Goal: Task Accomplishment & Management: Use online tool/utility

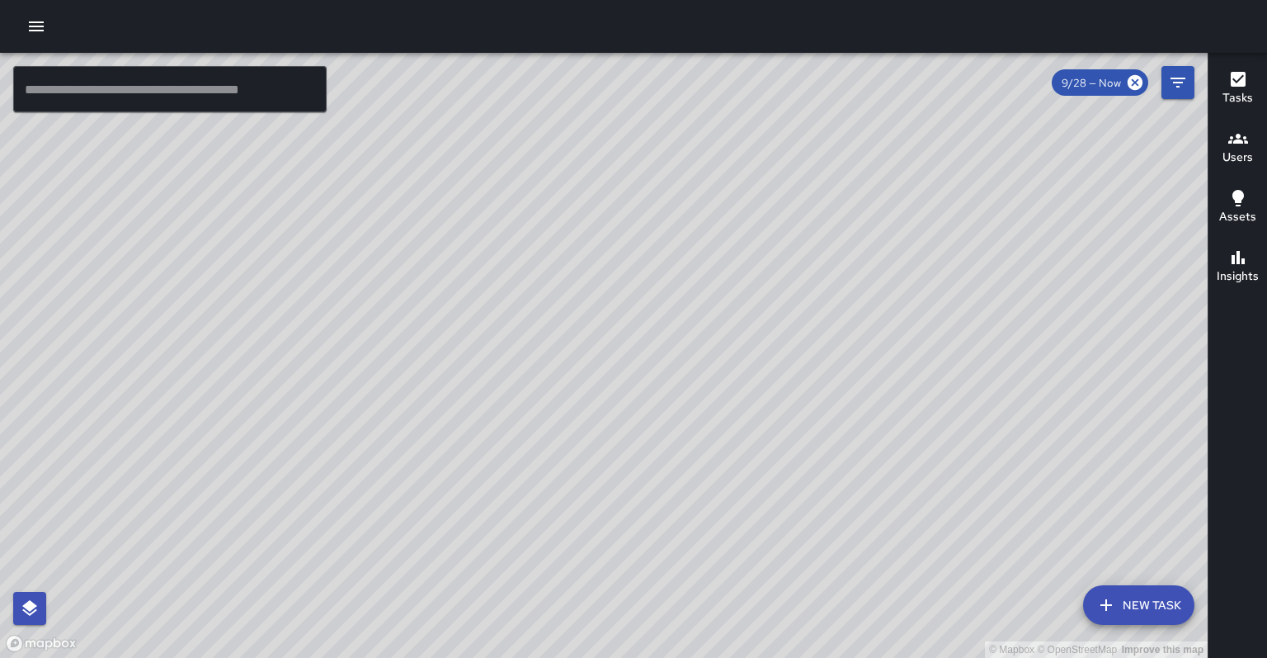
click at [0, 657] on div "© Mapbox © OpenStreetMap Improve this map" at bounding box center [604, 355] width 1208 height 605
click at [94, 86] on input "text" at bounding box center [170, 89] width 314 height 46
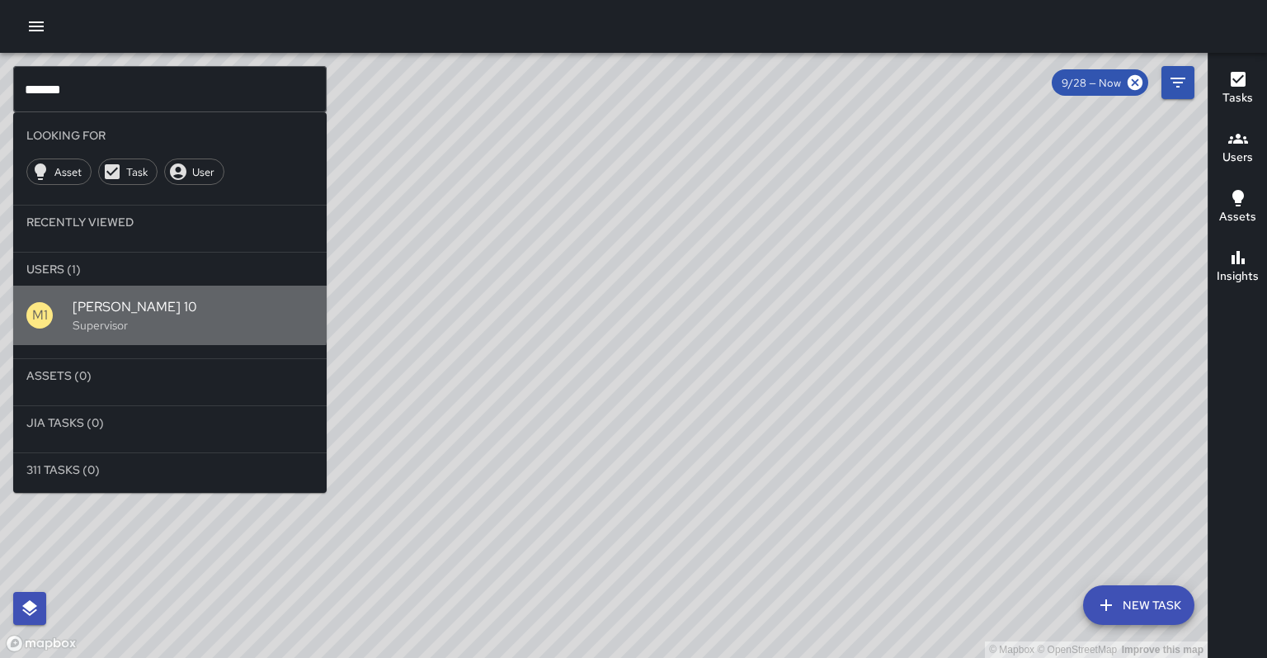
click at [139, 297] on span "[PERSON_NAME] 10" at bounding box center [193, 307] width 241 height 20
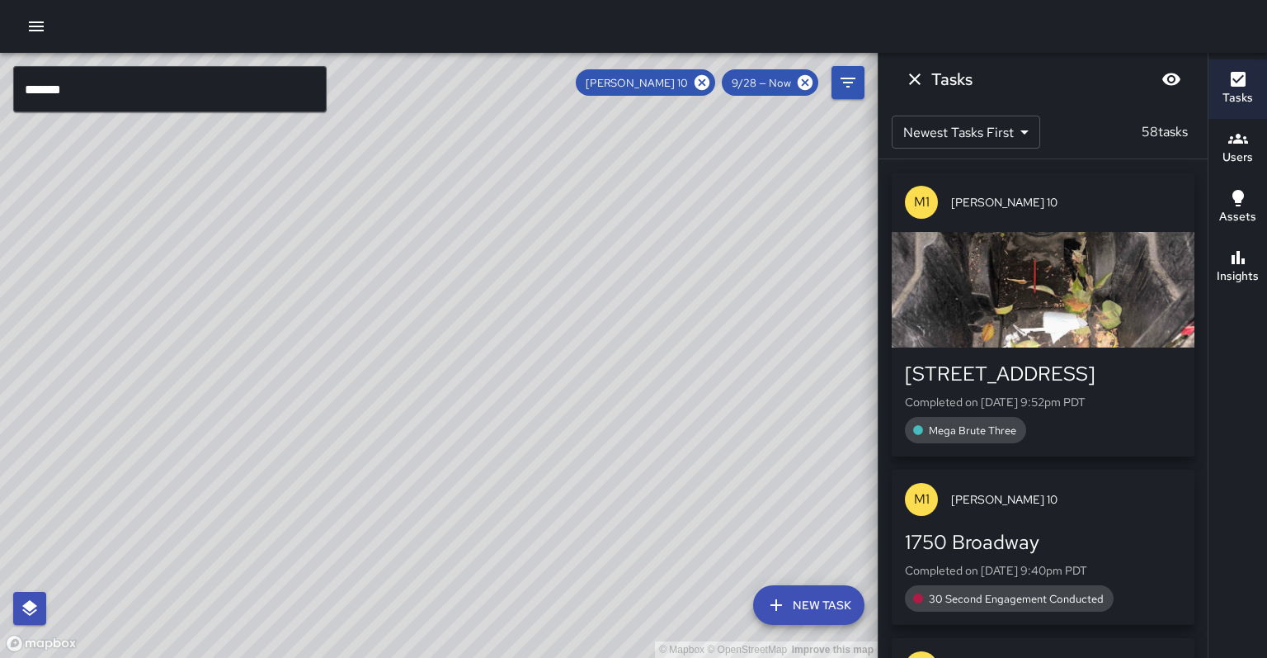
drag, startPoint x: 399, startPoint y: 303, endPoint x: 229, endPoint y: 88, distance: 274.2
click at [229, 85] on div "© Mapbox © OpenStreetMap Improve this map ******* ​ New Task [PERSON_NAME] 10 9…" at bounding box center [439, 355] width 878 height 605
drag, startPoint x: 410, startPoint y: 289, endPoint x: 209, endPoint y: 48, distance: 314.0
click at [212, 50] on div "© Mapbox © OpenStreetMap Improve this map ******* ​ New Task [PERSON_NAME] 10 9…" at bounding box center [633, 329] width 1267 height 658
drag, startPoint x: 394, startPoint y: 283, endPoint x: 286, endPoint y: 81, distance: 228.8
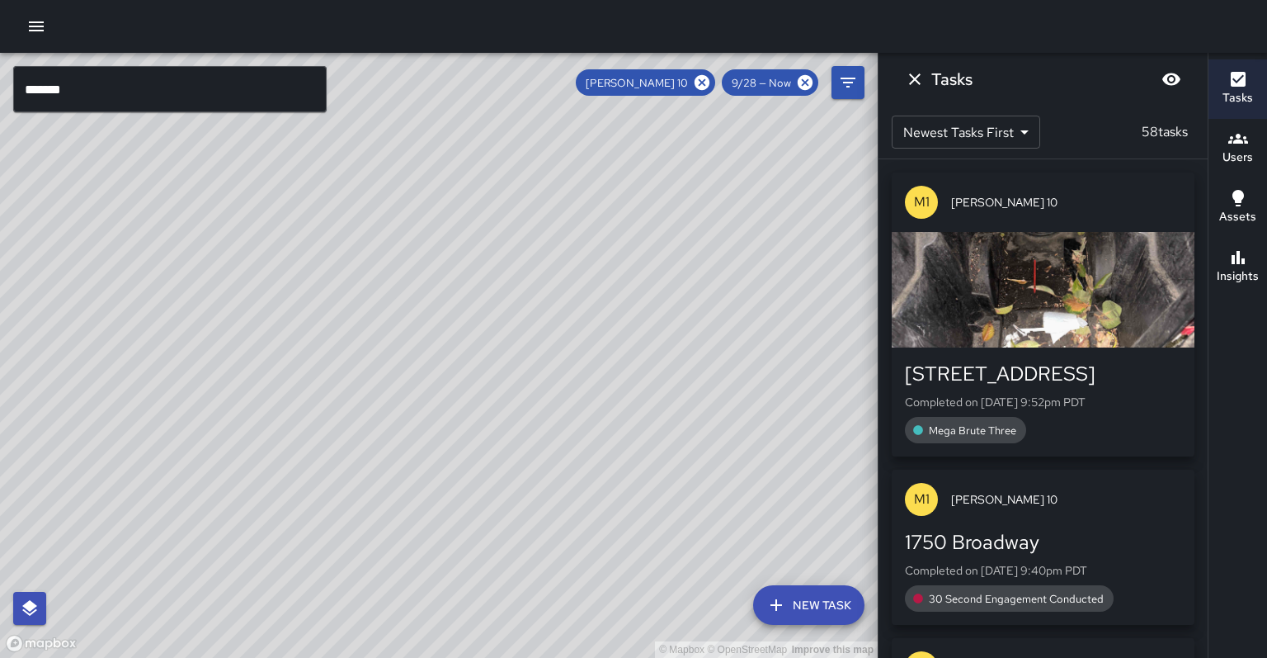
click at [288, 83] on div "© Mapbox © OpenStreetMap Improve this map ******* ​ New Task [PERSON_NAME] 10 9…" at bounding box center [439, 355] width 878 height 605
drag, startPoint x: 538, startPoint y: 268, endPoint x: 465, endPoint y: 132, distance: 154.3
click at [465, 132] on div "© Mapbox © OpenStreetMap Improve this map" at bounding box center [439, 355] width 878 height 605
drag, startPoint x: 508, startPoint y: 300, endPoint x: 429, endPoint y: 176, distance: 147.6
click at [429, 176] on div "© Mapbox © OpenStreetMap Improve this map" at bounding box center [439, 355] width 878 height 605
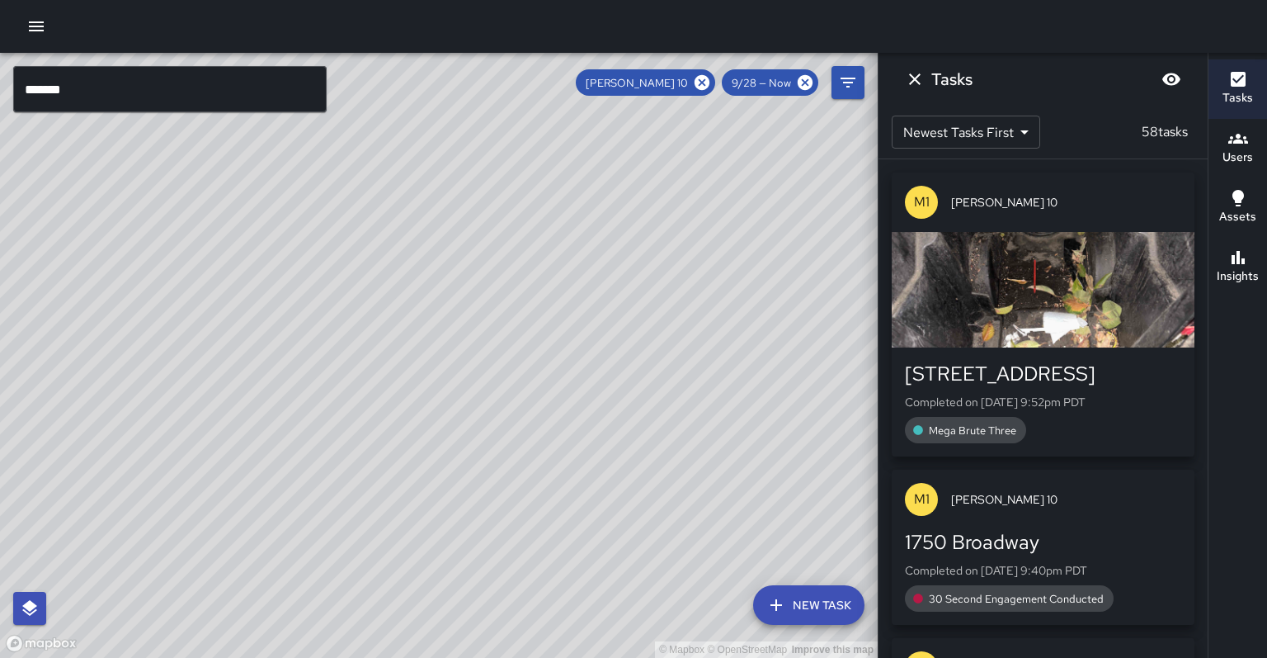
drag, startPoint x: 452, startPoint y: 244, endPoint x: 408, endPoint y: 330, distance: 96.3
click at [408, 330] on div "© Mapbox © OpenStreetMap Improve this map" at bounding box center [439, 355] width 878 height 605
click at [111, 99] on input "*******" at bounding box center [170, 89] width 314 height 46
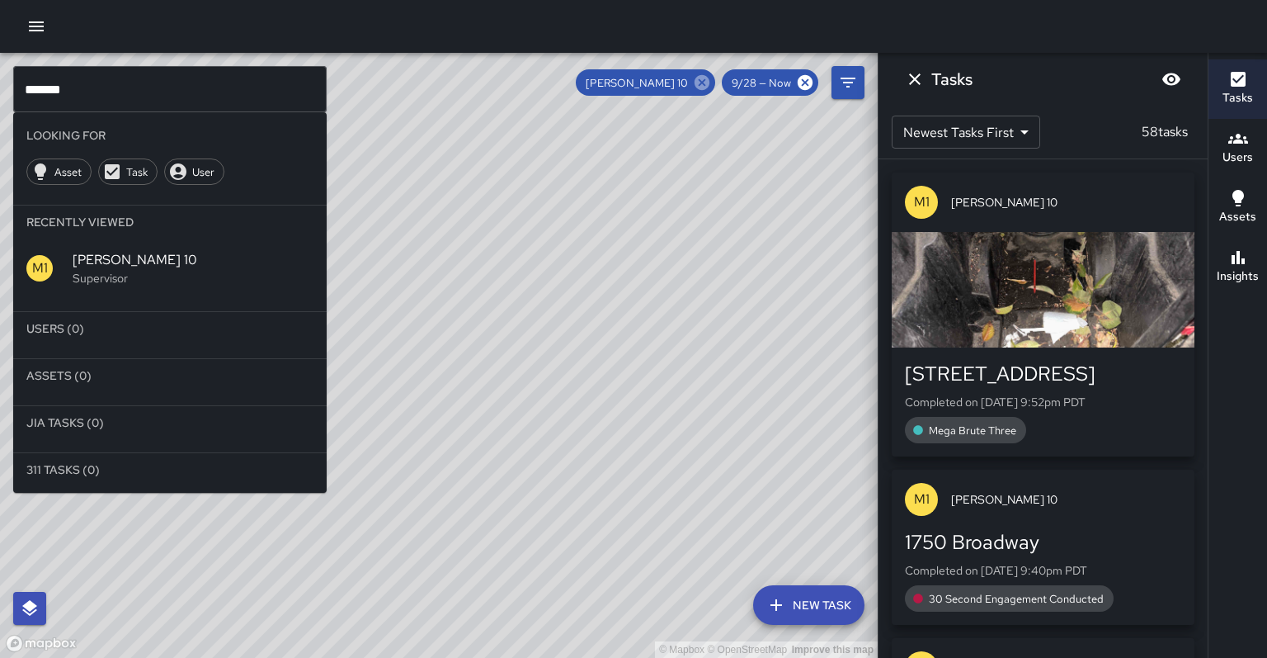
click at [710, 85] on icon at bounding box center [702, 82] width 15 height 15
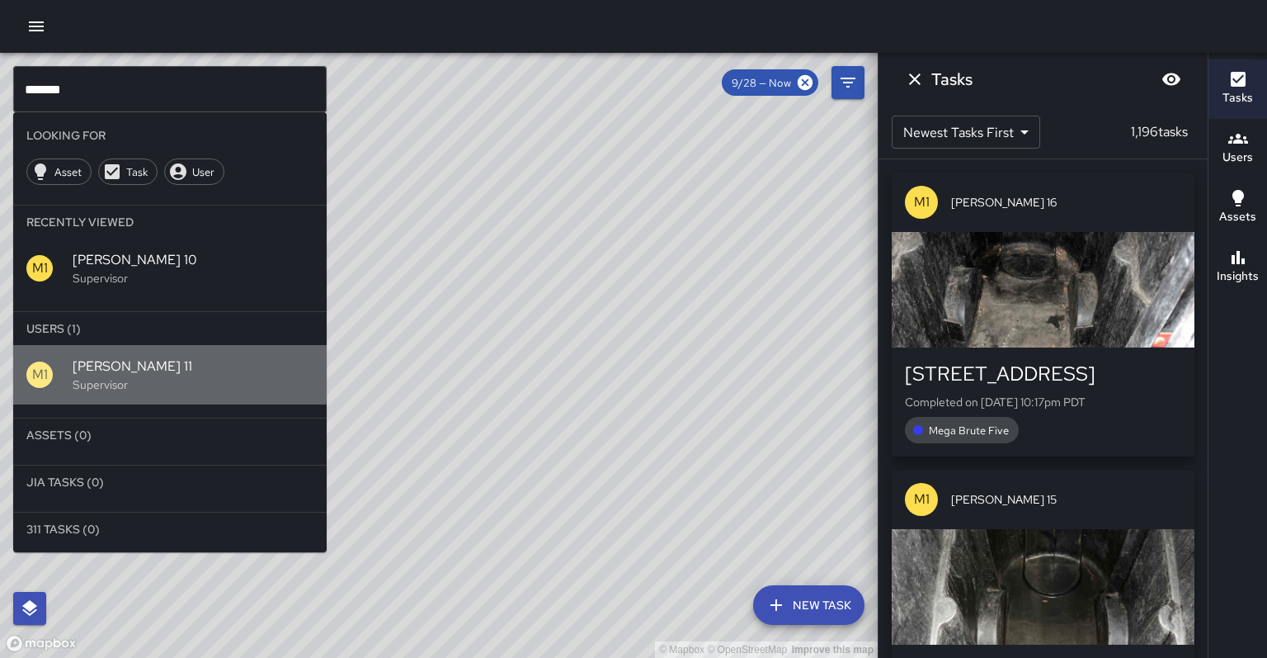
click at [86, 356] on span "[PERSON_NAME] 11" at bounding box center [193, 366] width 241 height 20
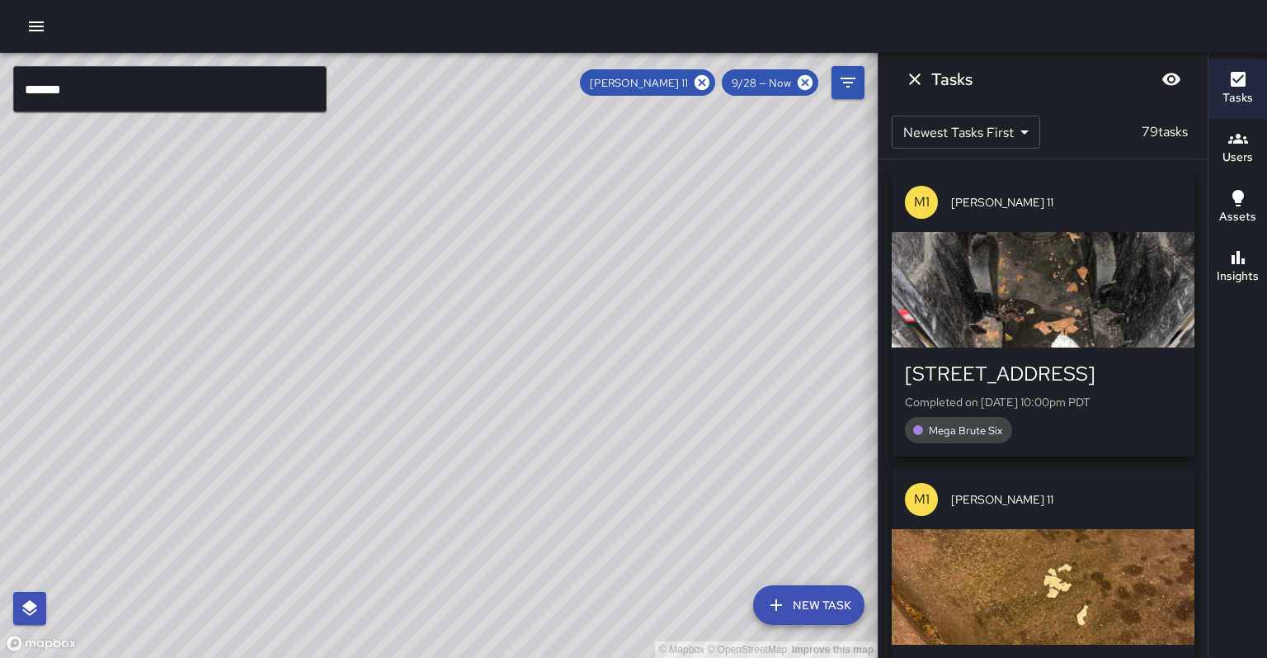
drag, startPoint x: 574, startPoint y: 258, endPoint x: 282, endPoint y: 442, distance: 345.2
click at [264, 452] on div "© Mapbox © OpenStreetMap Improve this map" at bounding box center [439, 355] width 878 height 605
drag, startPoint x: 266, startPoint y: 320, endPoint x: 210, endPoint y: 535, distance: 221.5
click at [218, 547] on div "© Mapbox © OpenStreetMap Improve this map" at bounding box center [439, 355] width 878 height 605
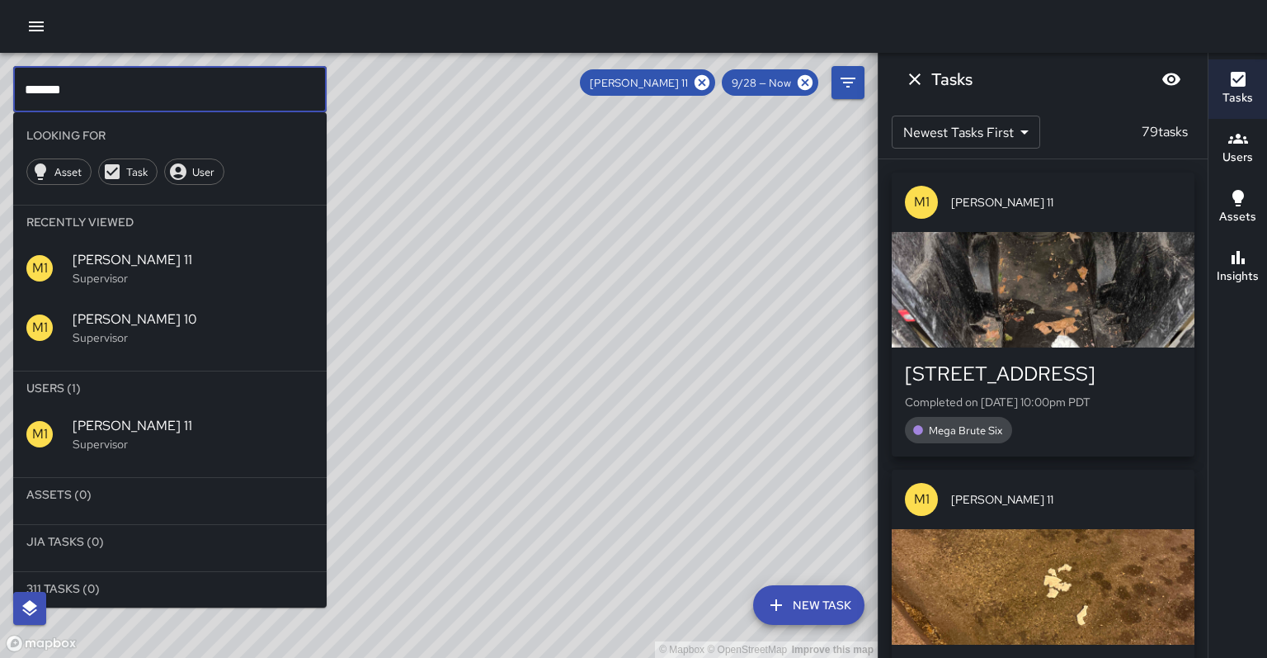
click at [92, 89] on input "*******" at bounding box center [170, 89] width 314 height 46
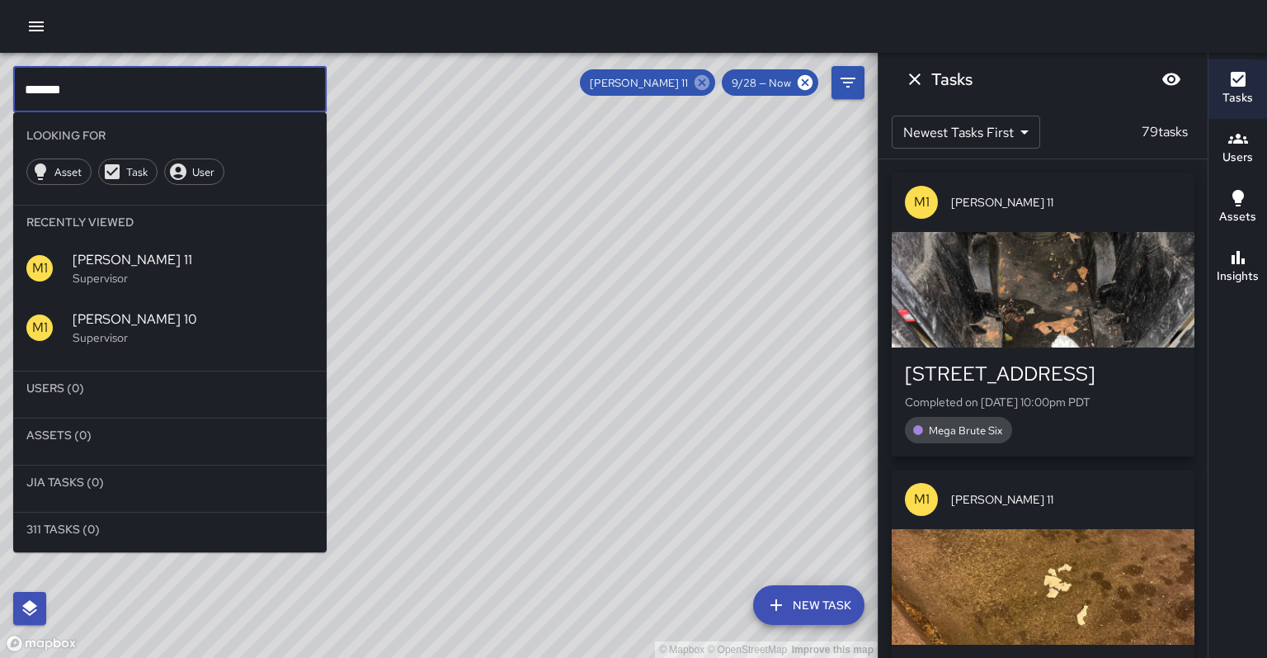
click at [710, 83] on icon at bounding box center [702, 82] width 15 height 15
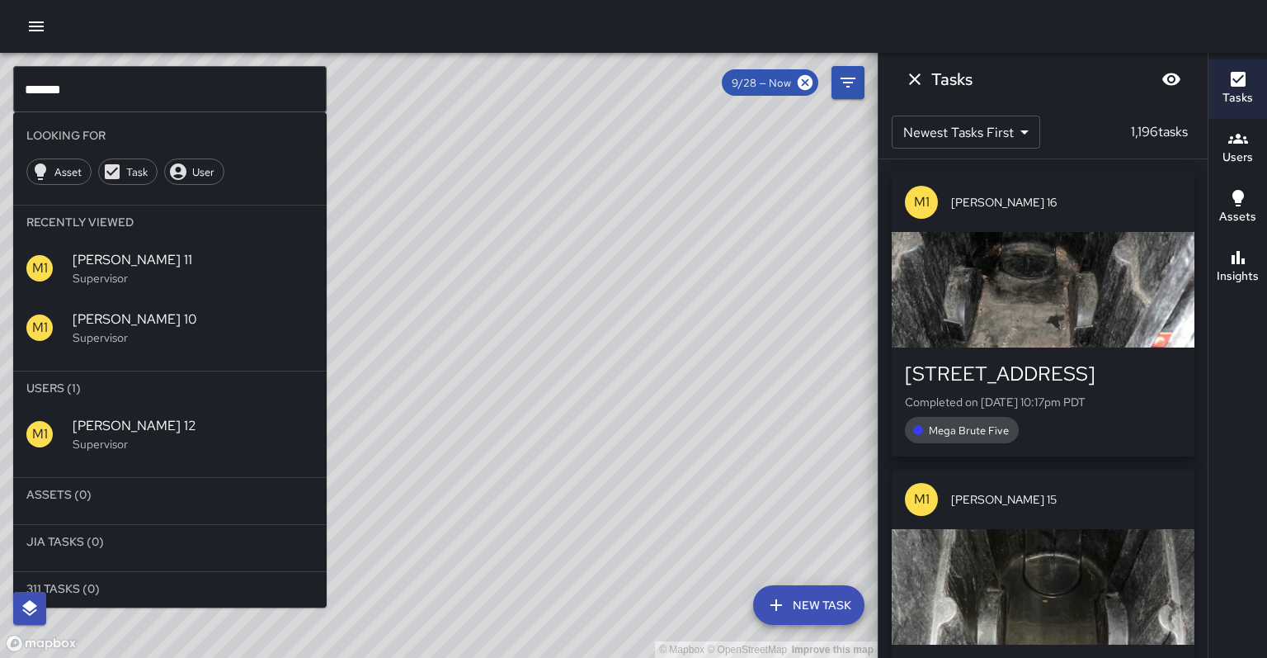
click at [112, 436] on p "Supervisor" at bounding box center [193, 444] width 241 height 17
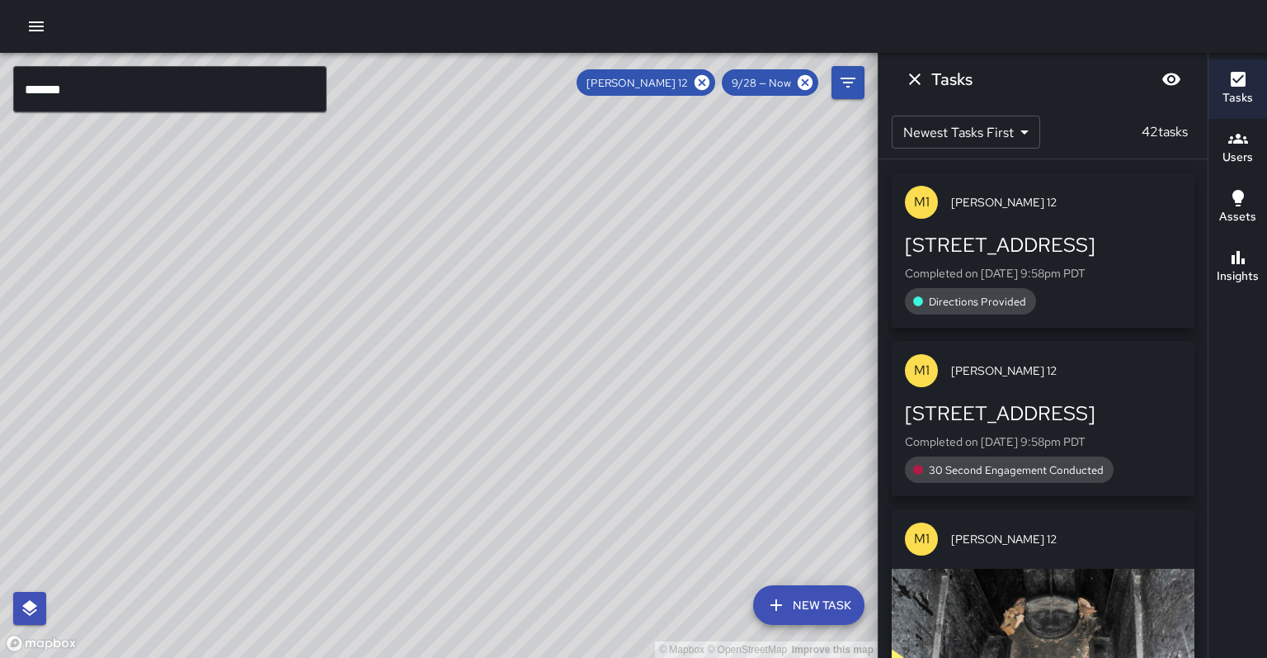
drag, startPoint x: 178, startPoint y: 433, endPoint x: 201, endPoint y: 417, distance: 28.4
click at [195, 419] on div "© Mapbox © OpenStreetMap Improve this map" at bounding box center [439, 355] width 878 height 605
drag, startPoint x: 188, startPoint y: 448, endPoint x: 271, endPoint y: 221, distance: 241.4
click at [269, 223] on div "© Mapbox © OpenStreetMap Improve this map" at bounding box center [439, 355] width 878 height 605
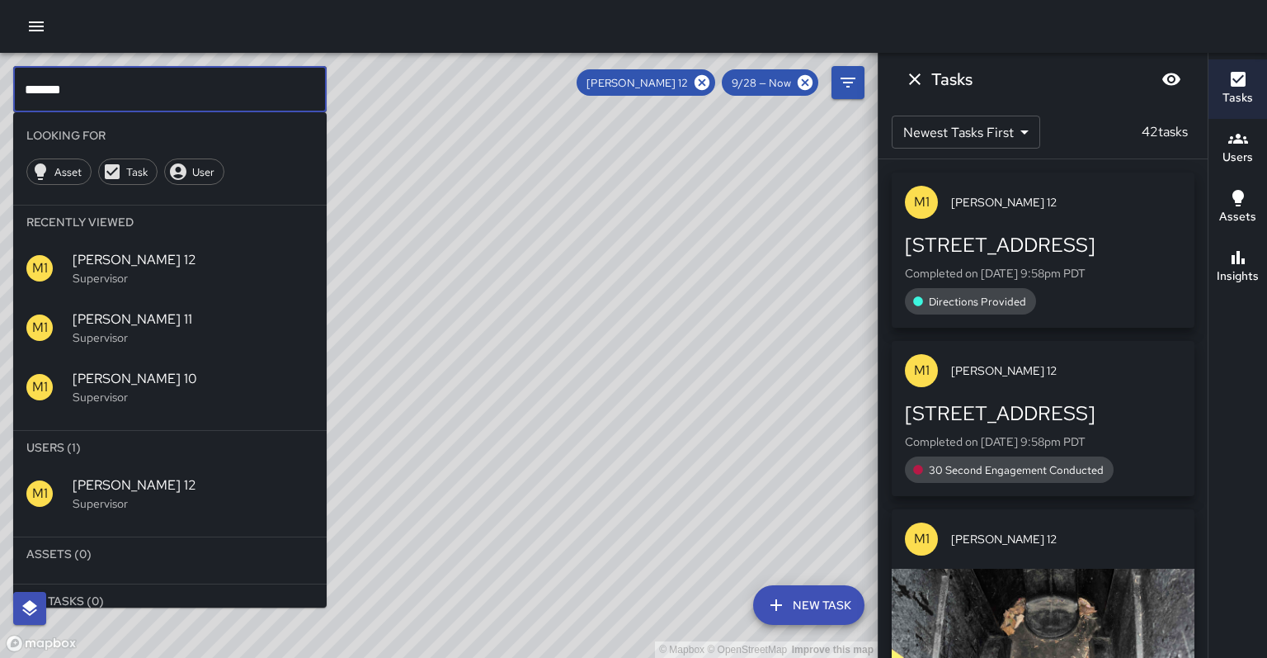
click at [87, 89] on input "*******" at bounding box center [170, 89] width 314 height 46
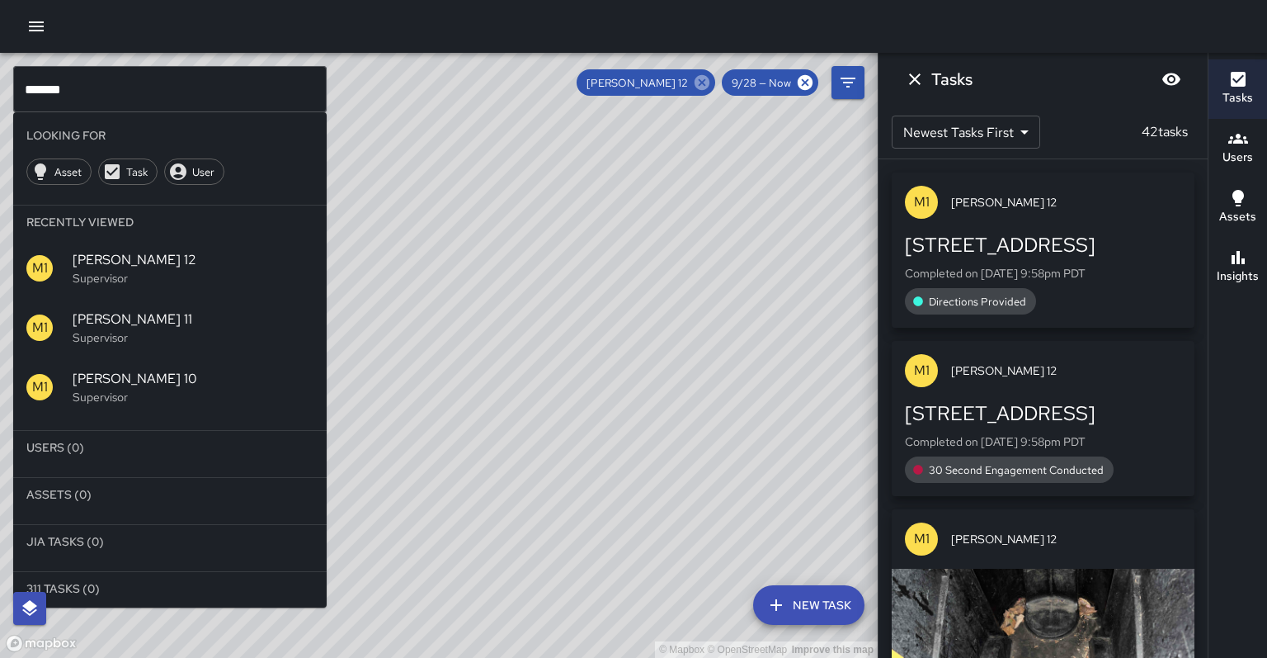
click at [710, 87] on icon at bounding box center [702, 82] width 15 height 15
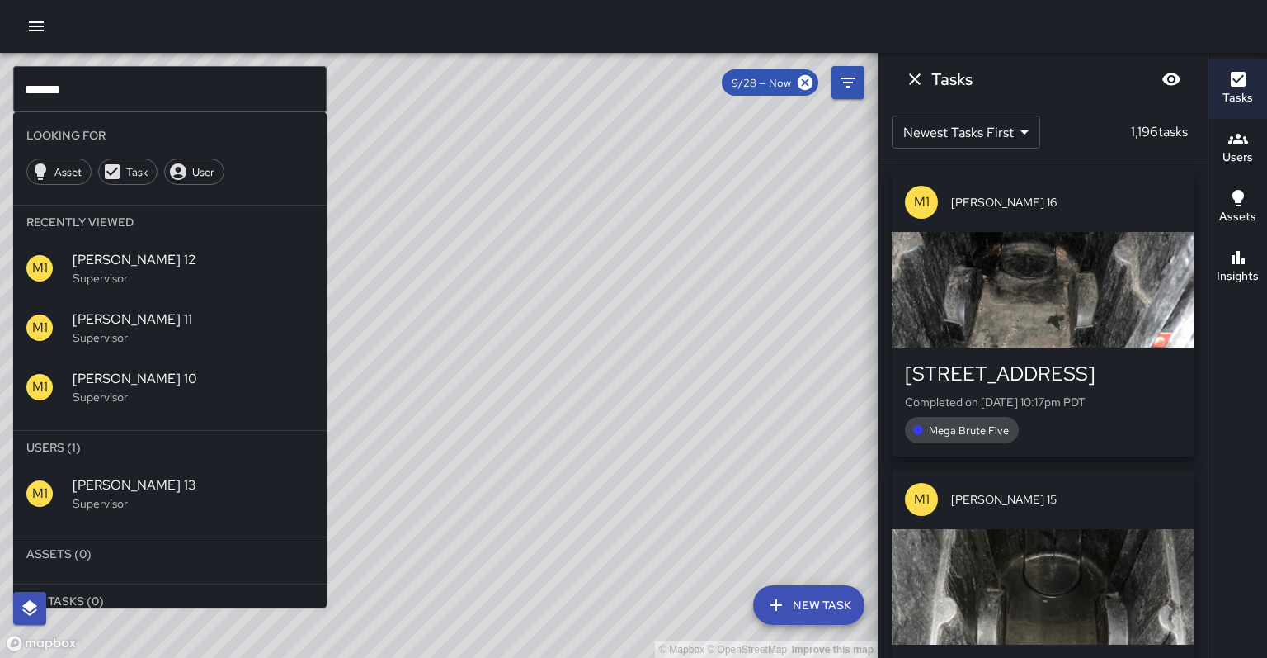
click at [124, 495] on p "Supervisor" at bounding box center [193, 503] width 241 height 17
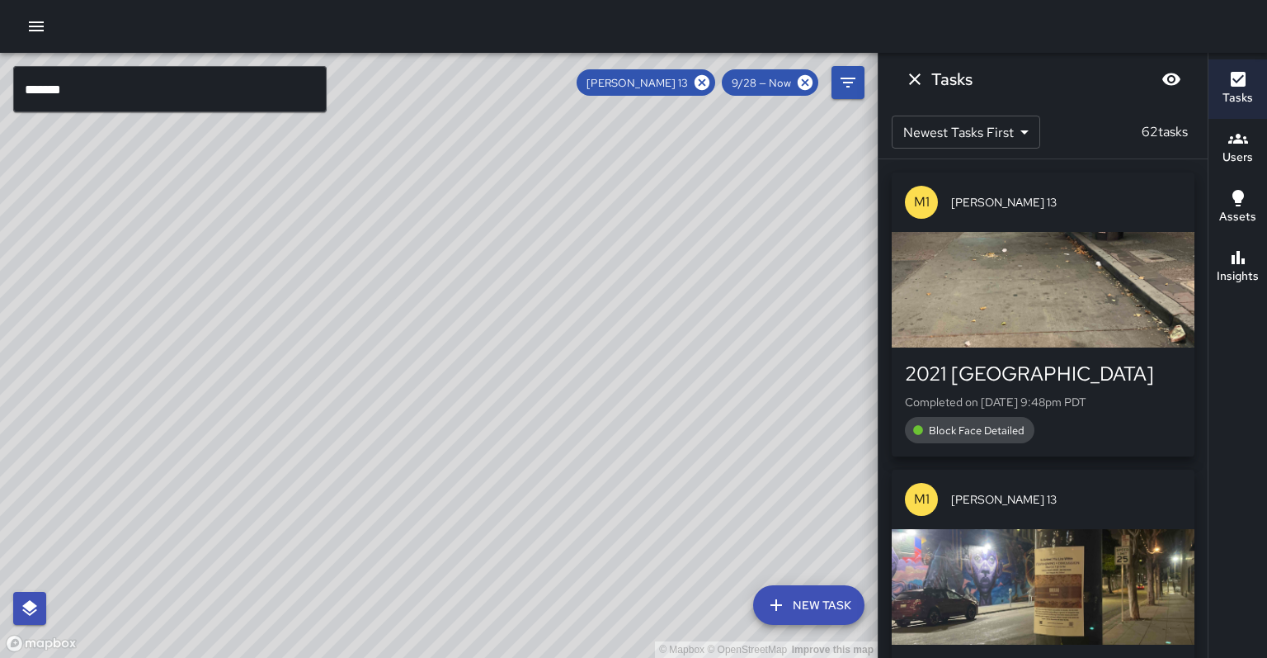
click at [75, 83] on input "*******" at bounding box center [170, 89] width 314 height 46
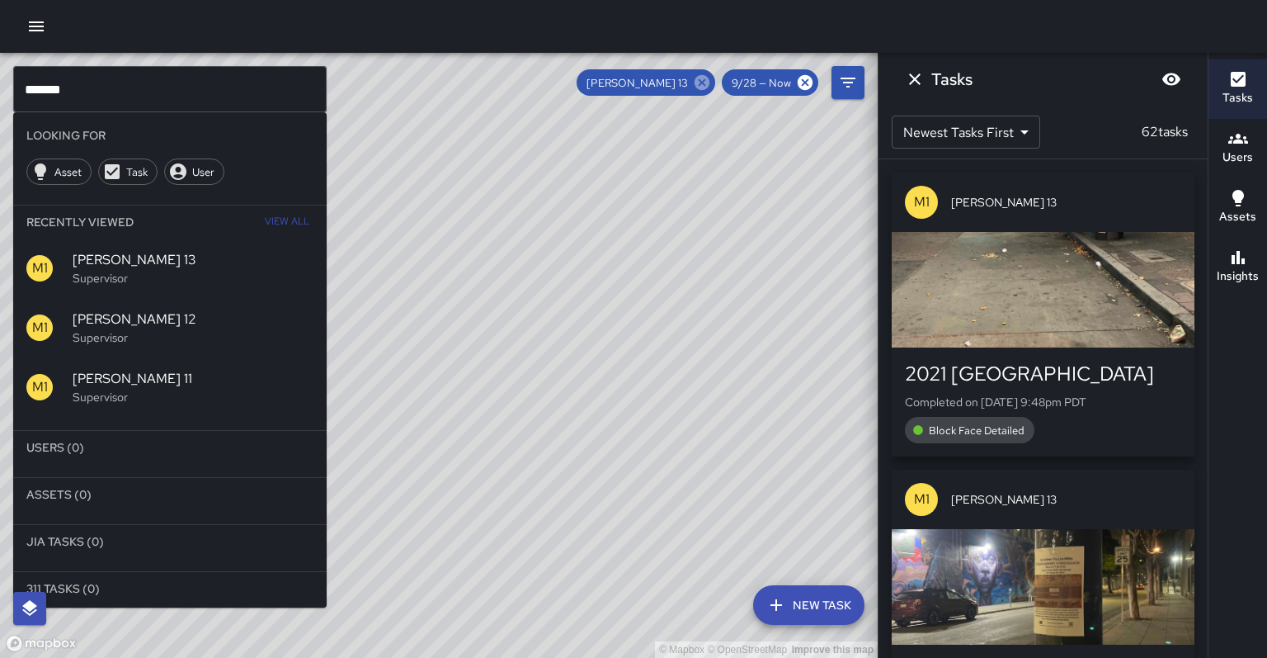
click at [710, 86] on icon at bounding box center [702, 82] width 15 height 15
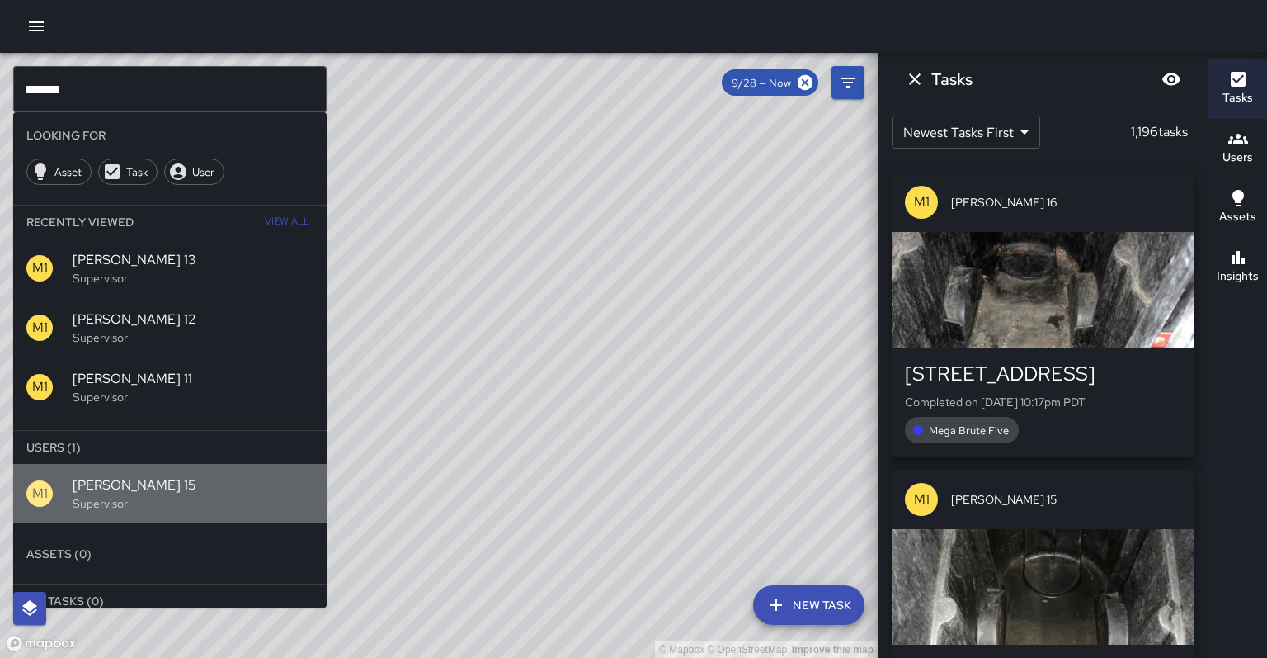
click at [142, 495] on p "Supervisor" at bounding box center [193, 503] width 241 height 17
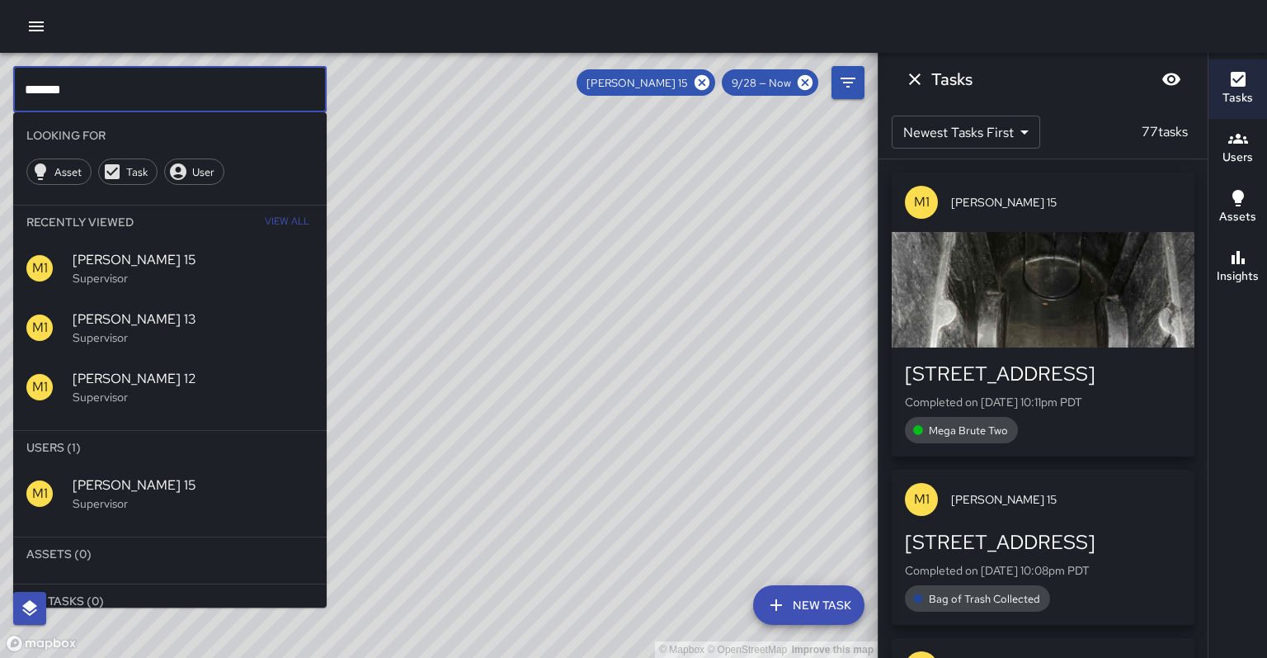
click at [118, 95] on input "*******" at bounding box center [170, 89] width 314 height 46
click at [710, 83] on icon at bounding box center [702, 82] width 15 height 15
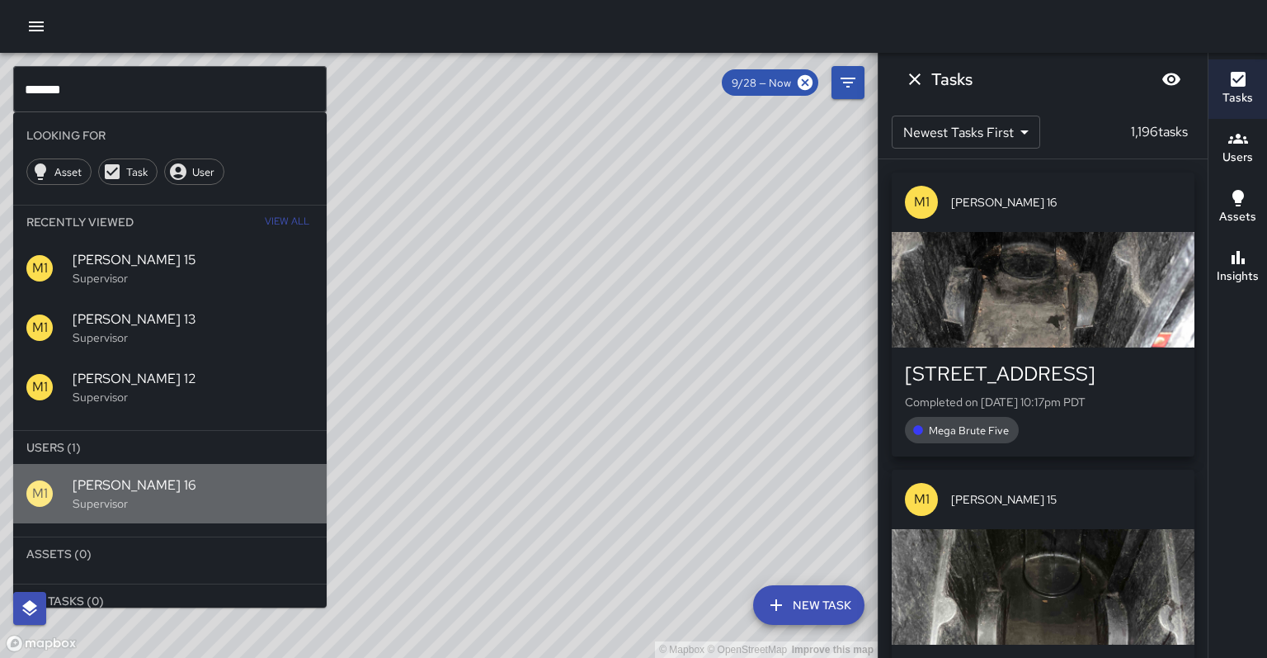
click at [141, 475] on span "[PERSON_NAME] 16" at bounding box center [193, 485] width 241 height 20
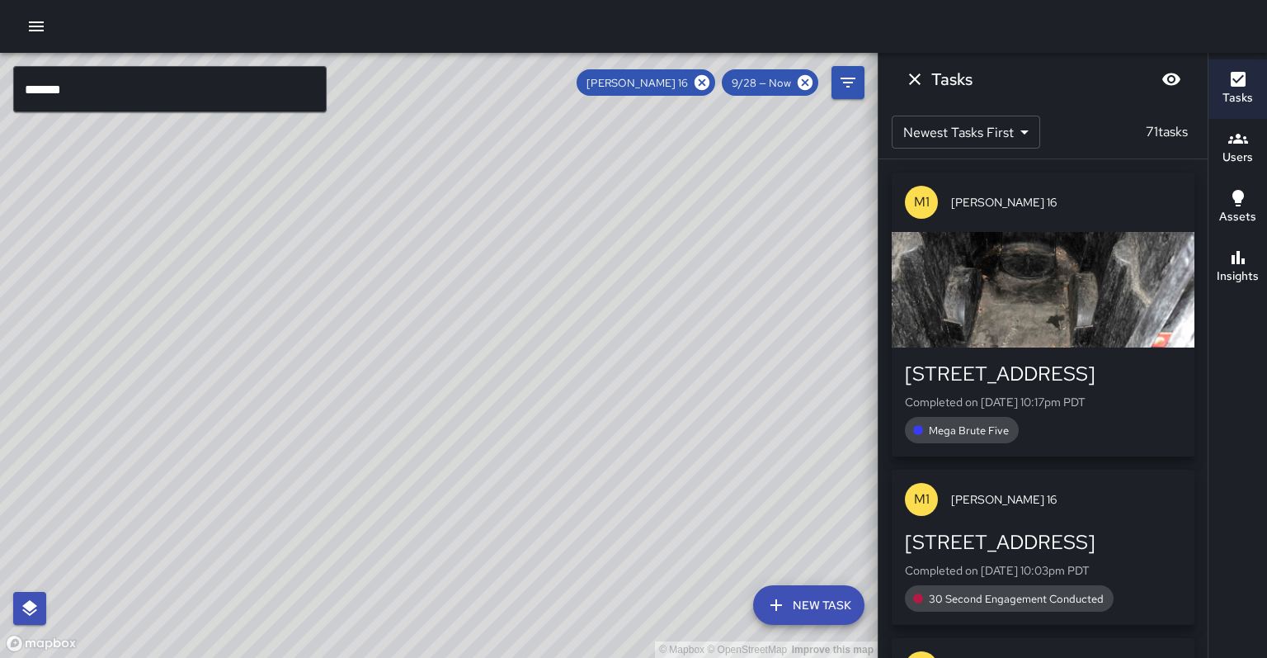
click at [251, 163] on div "© Mapbox © OpenStreetMap Improve this map" at bounding box center [439, 355] width 878 height 605
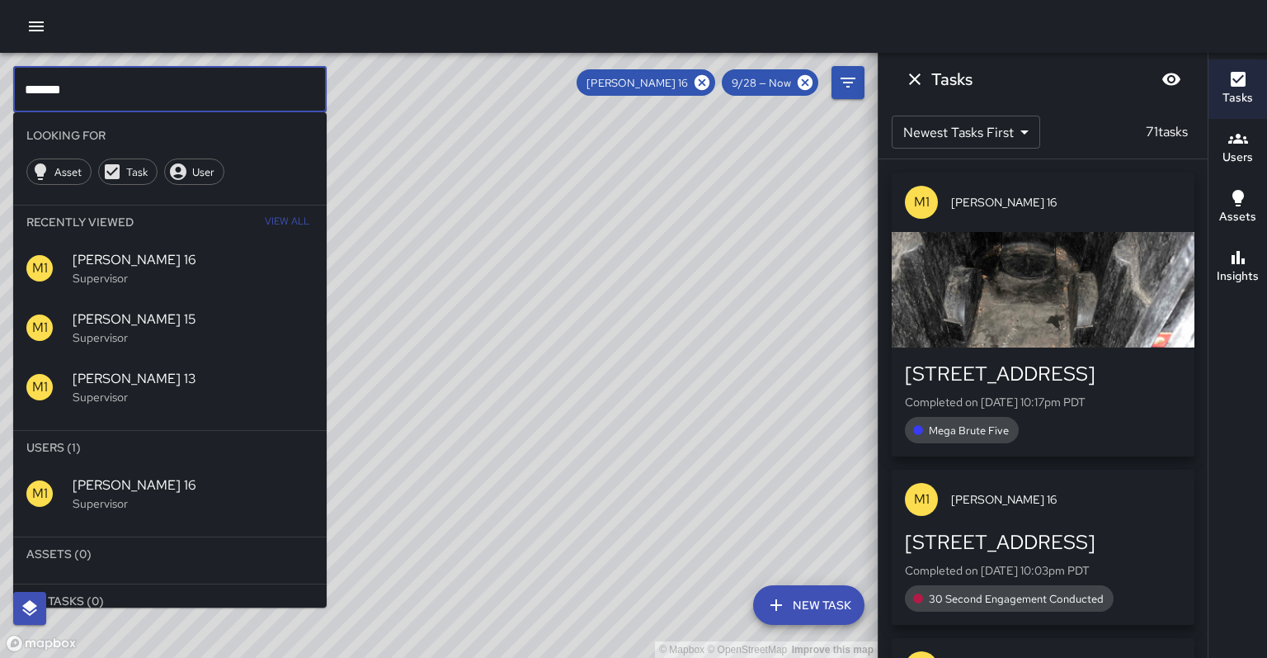
click at [86, 85] on input "*******" at bounding box center [170, 89] width 314 height 46
type input "*"
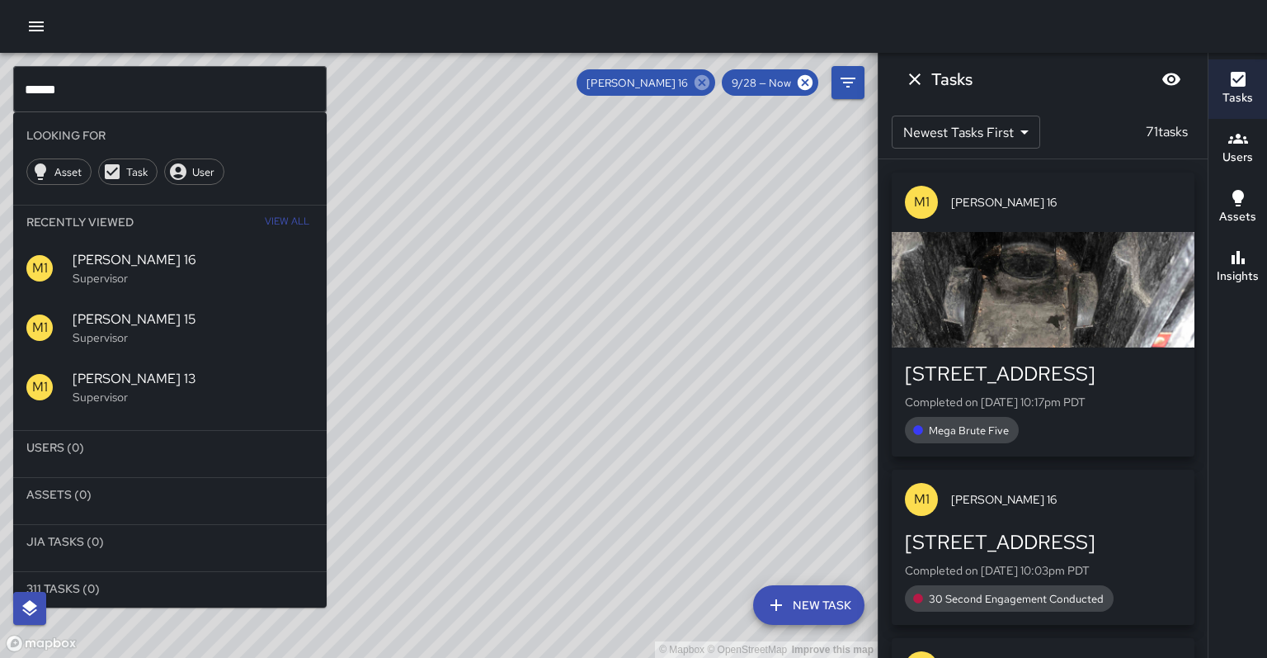
click at [710, 79] on icon at bounding box center [702, 82] width 15 height 15
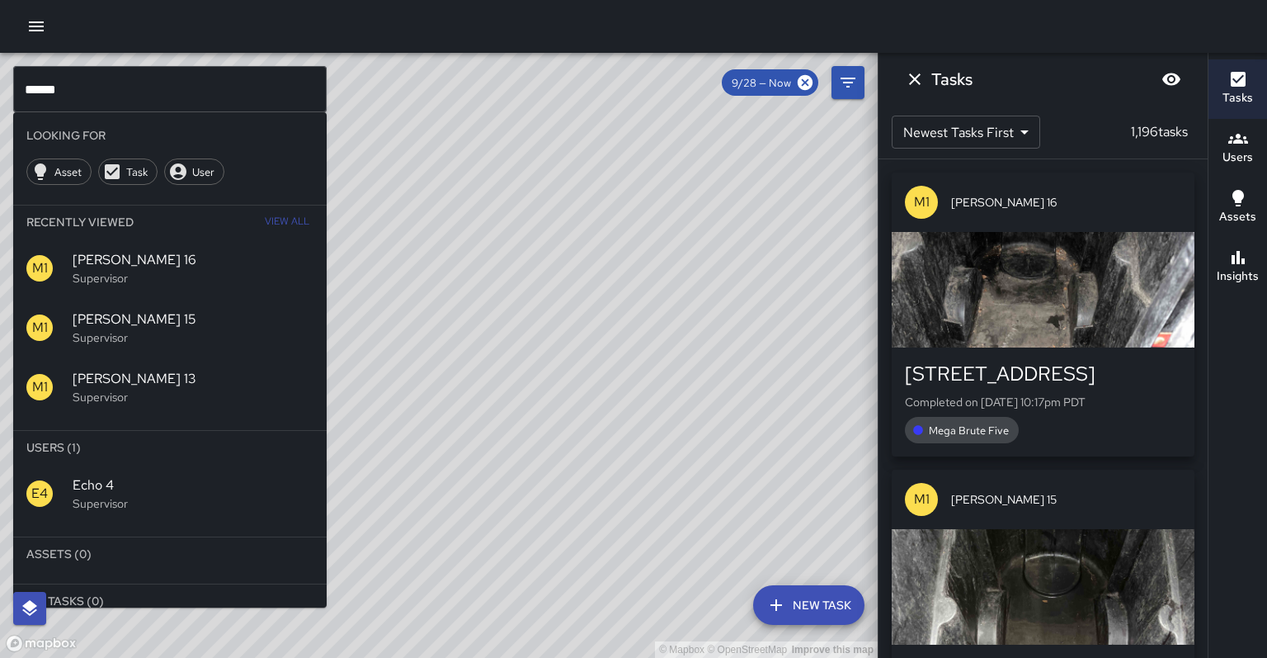
click at [181, 475] on span "Echo 4" at bounding box center [193, 485] width 241 height 20
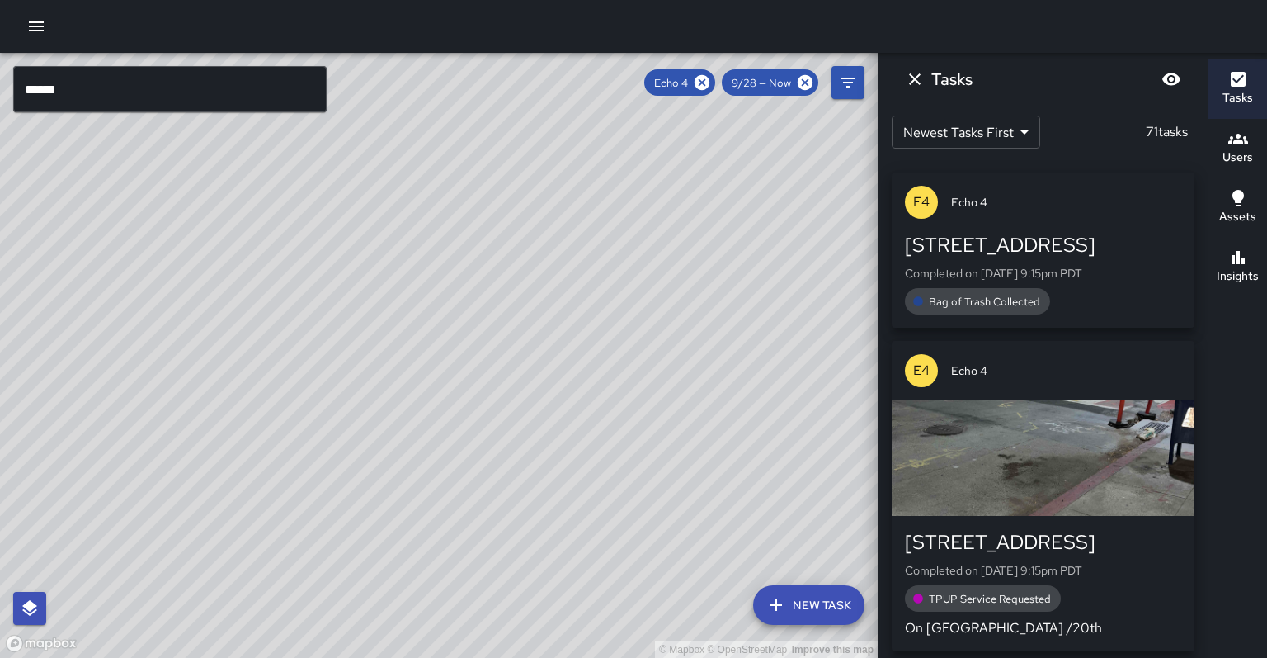
click at [93, 101] on input "******" at bounding box center [170, 89] width 314 height 46
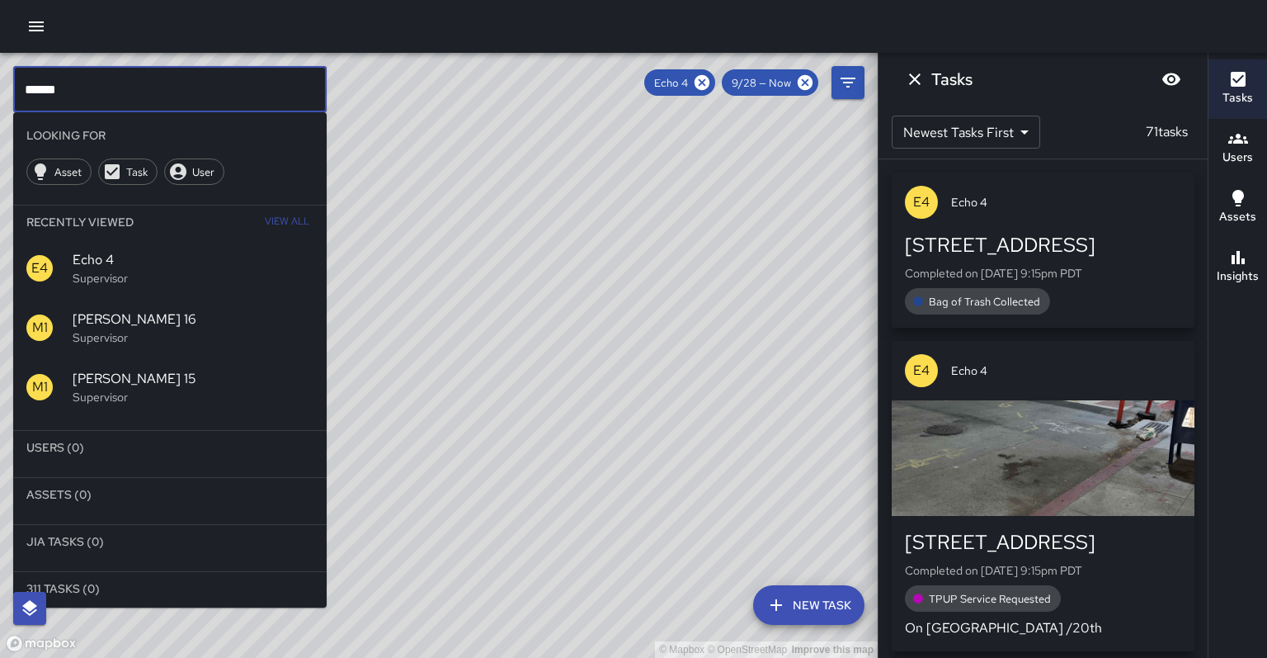
type input "******"
click at [711, 83] on icon at bounding box center [702, 82] width 18 height 18
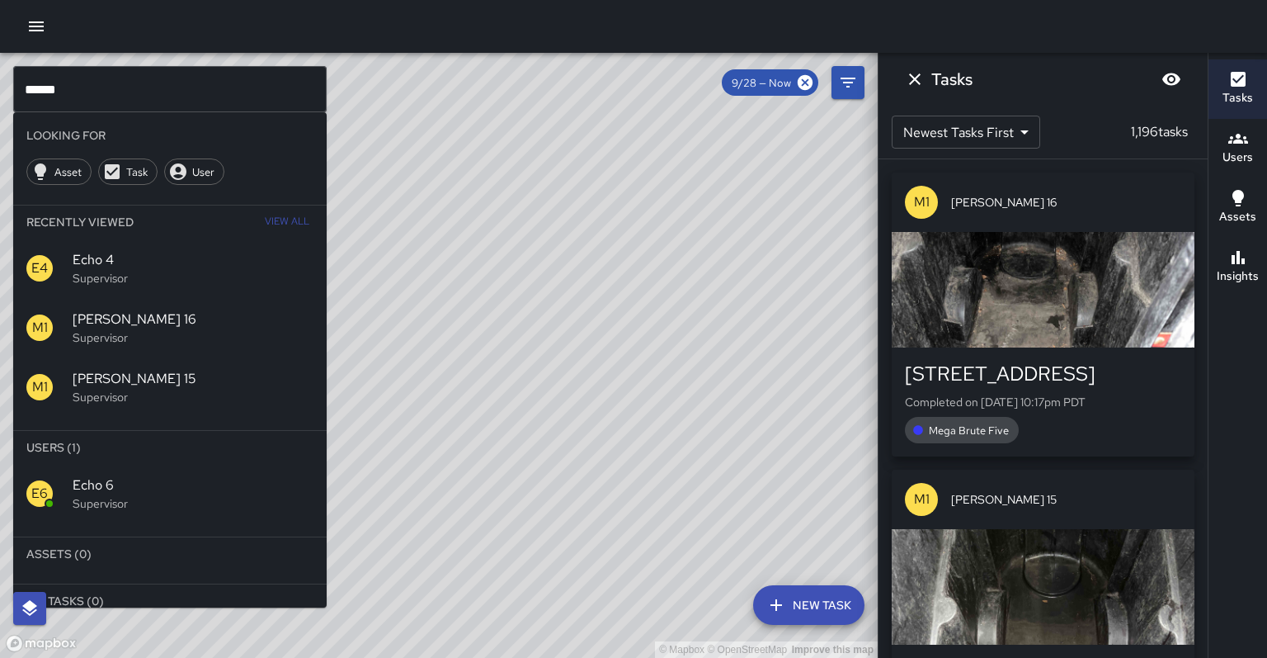
scroll to position [1, 0]
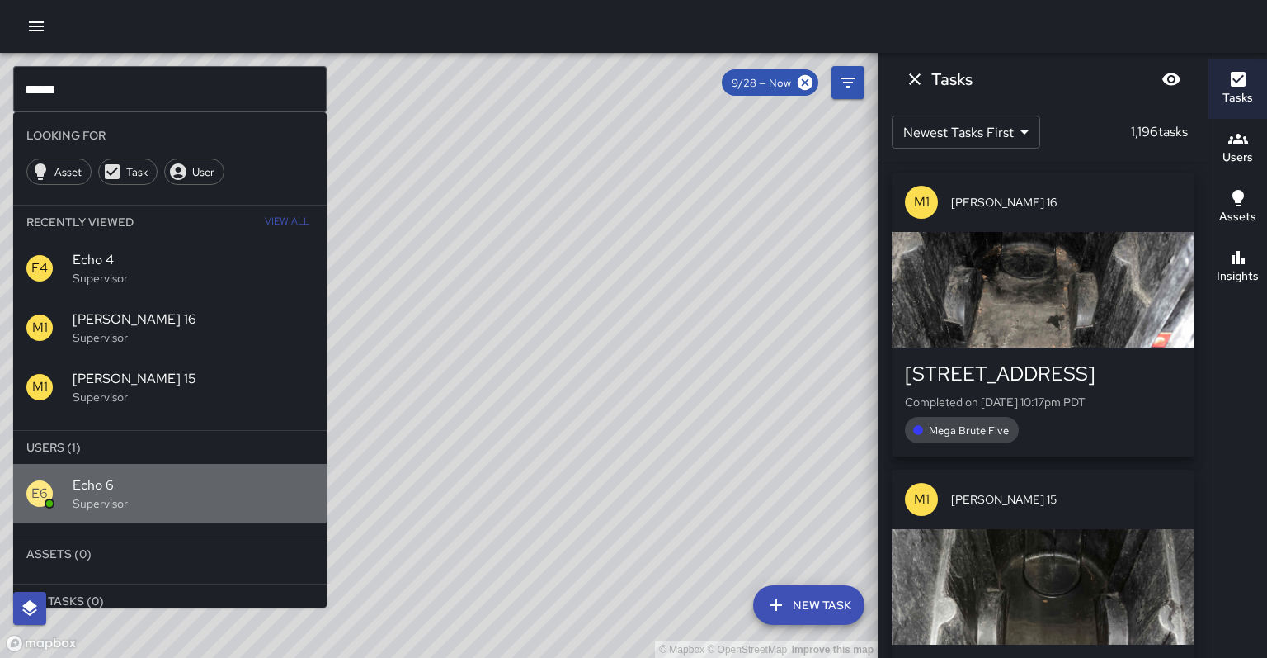
click at [136, 475] on span "Echo 6" at bounding box center [193, 485] width 241 height 20
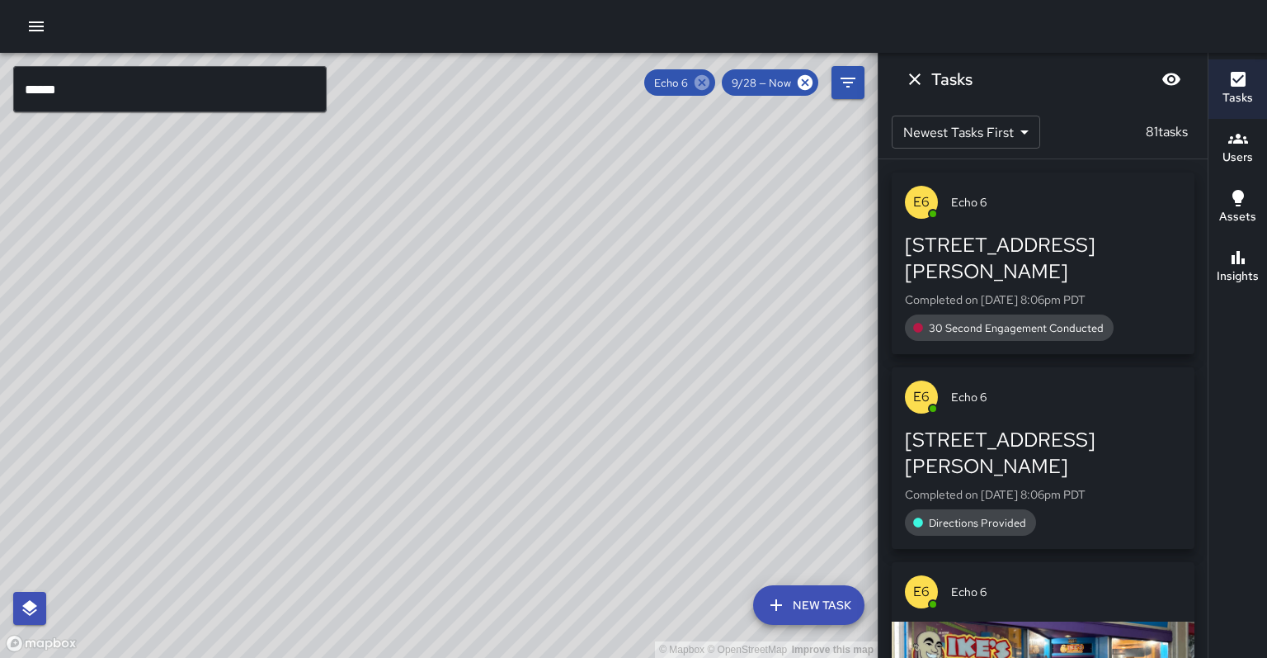
click at [711, 83] on icon at bounding box center [702, 82] width 18 height 18
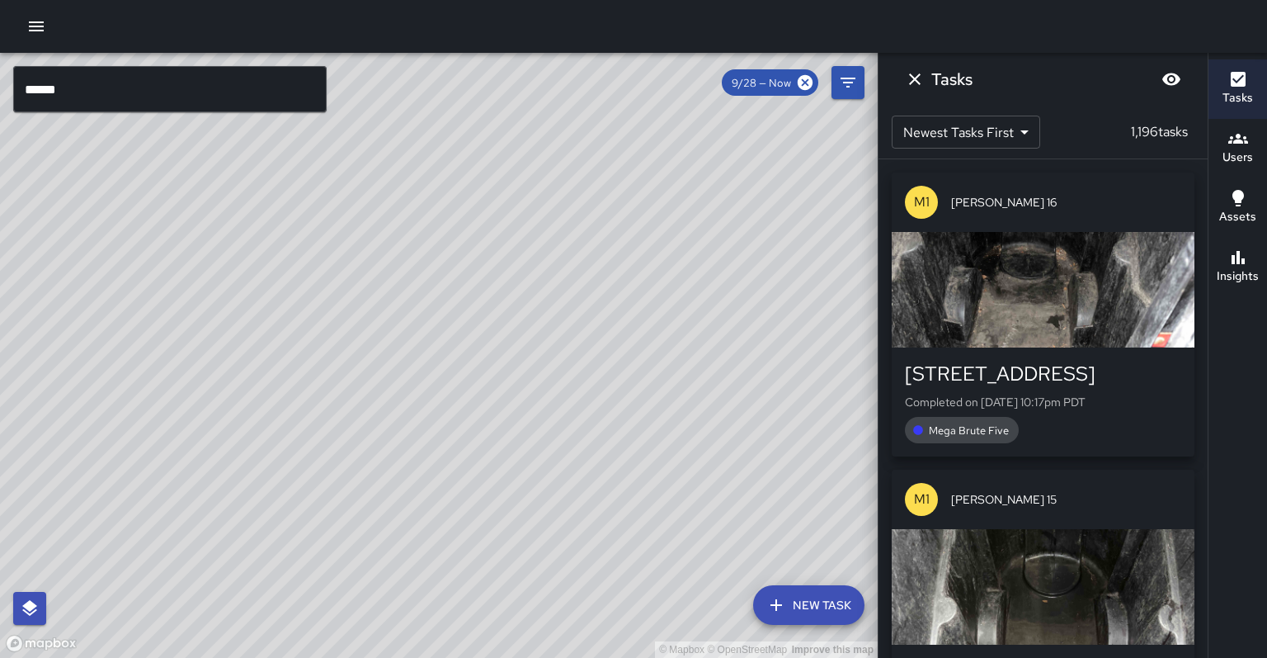
click at [467, 240] on div "© Mapbox © OpenStreetMap Improve this map" at bounding box center [439, 355] width 878 height 605
click at [467, 241] on div "© Mapbox © OpenStreetMap Improve this map" at bounding box center [439, 355] width 878 height 605
drag, startPoint x: 204, startPoint y: 330, endPoint x: 455, endPoint y: 311, distance: 252.4
click at [455, 311] on div "© Mapbox © OpenStreetMap Improve this map" at bounding box center [439, 355] width 878 height 605
drag, startPoint x: 492, startPoint y: 484, endPoint x: 360, endPoint y: 286, distance: 238.0
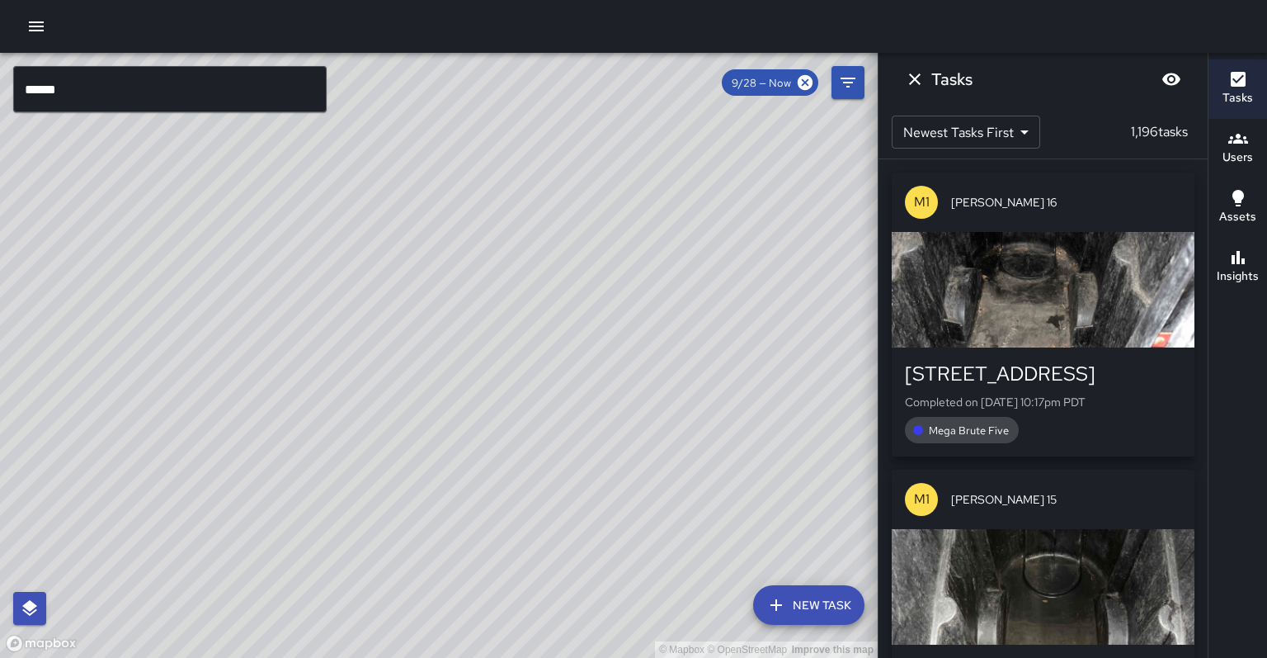
click at [360, 286] on div "© Mapbox © OpenStreetMap Improve this map" at bounding box center [439, 355] width 878 height 605
drag, startPoint x: 346, startPoint y: 300, endPoint x: 865, endPoint y: 203, distance: 528.0
click at [868, 197] on div "© Mapbox © OpenStreetMap Improve this map" at bounding box center [439, 355] width 878 height 605
drag, startPoint x: 378, startPoint y: 361, endPoint x: 275, endPoint y: 403, distance: 111.4
click at [275, 403] on div "© Mapbox © OpenStreetMap Improve this map" at bounding box center [439, 355] width 878 height 605
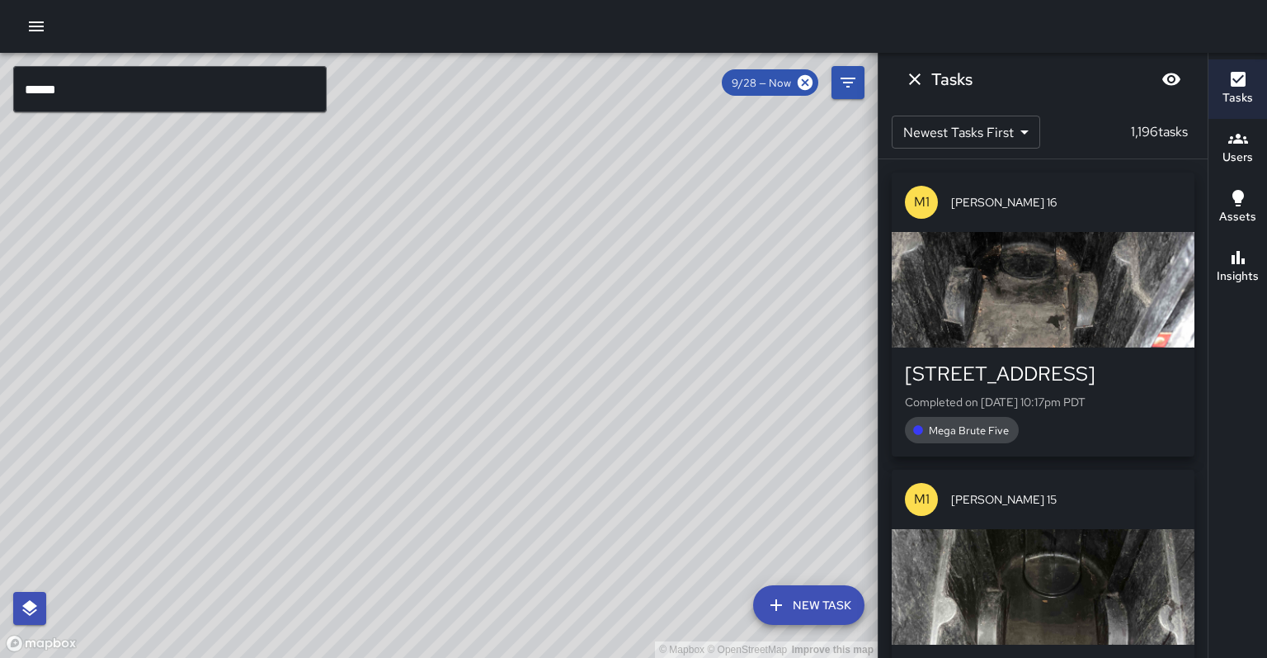
click at [356, 380] on div "© Mapbox © OpenStreetMap Improve this map M1 [PERSON_NAME] 12 150 [PERSON_NAME]…" at bounding box center [439, 355] width 878 height 605
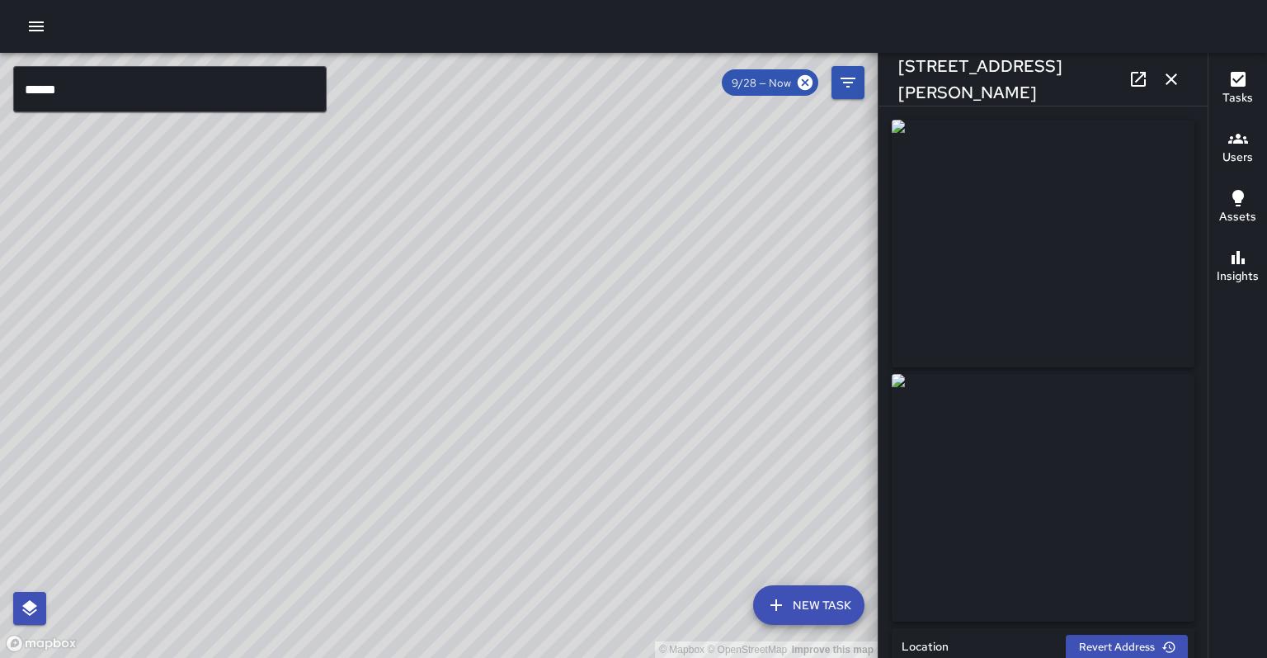
drag, startPoint x: 436, startPoint y: 303, endPoint x: 496, endPoint y: 496, distance: 202.2
click at [478, 501] on div "© Mapbox © OpenStreetMap Improve this map" at bounding box center [439, 355] width 878 height 605
drag, startPoint x: 361, startPoint y: 554, endPoint x: 319, endPoint y: 527, distance: 50.1
click at [318, 521] on div "© Mapbox © OpenStreetMap Improve this map" at bounding box center [439, 355] width 878 height 605
drag, startPoint x: 320, startPoint y: 530, endPoint x: 194, endPoint y: 351, distance: 219.1
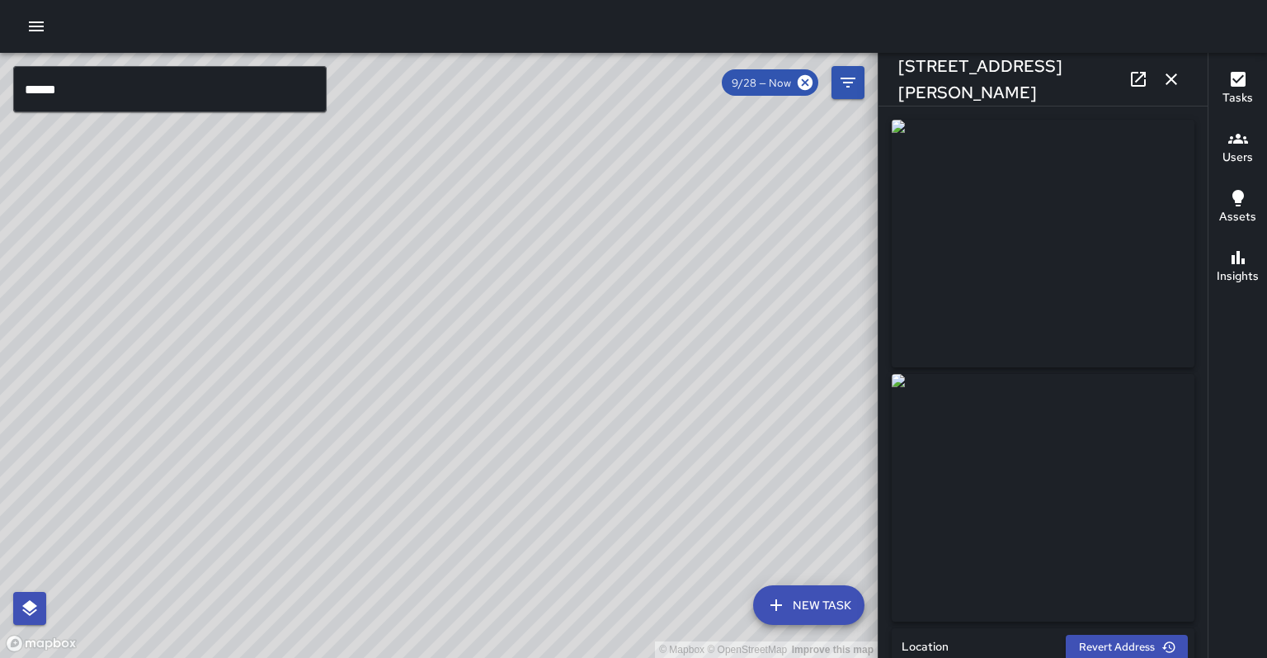
click at [191, 347] on div "© Mapbox © OpenStreetMap Improve this map" at bounding box center [439, 355] width 878 height 605
drag, startPoint x: 530, startPoint y: 394, endPoint x: 553, endPoint y: 465, distance: 74.6
click at [553, 465] on div "© Mapbox © OpenStreetMap Improve this map" at bounding box center [439, 355] width 878 height 605
drag, startPoint x: 525, startPoint y: 379, endPoint x: 378, endPoint y: 493, distance: 186.3
click at [366, 498] on div "© Mapbox © OpenStreetMap Improve this map" at bounding box center [439, 355] width 878 height 605
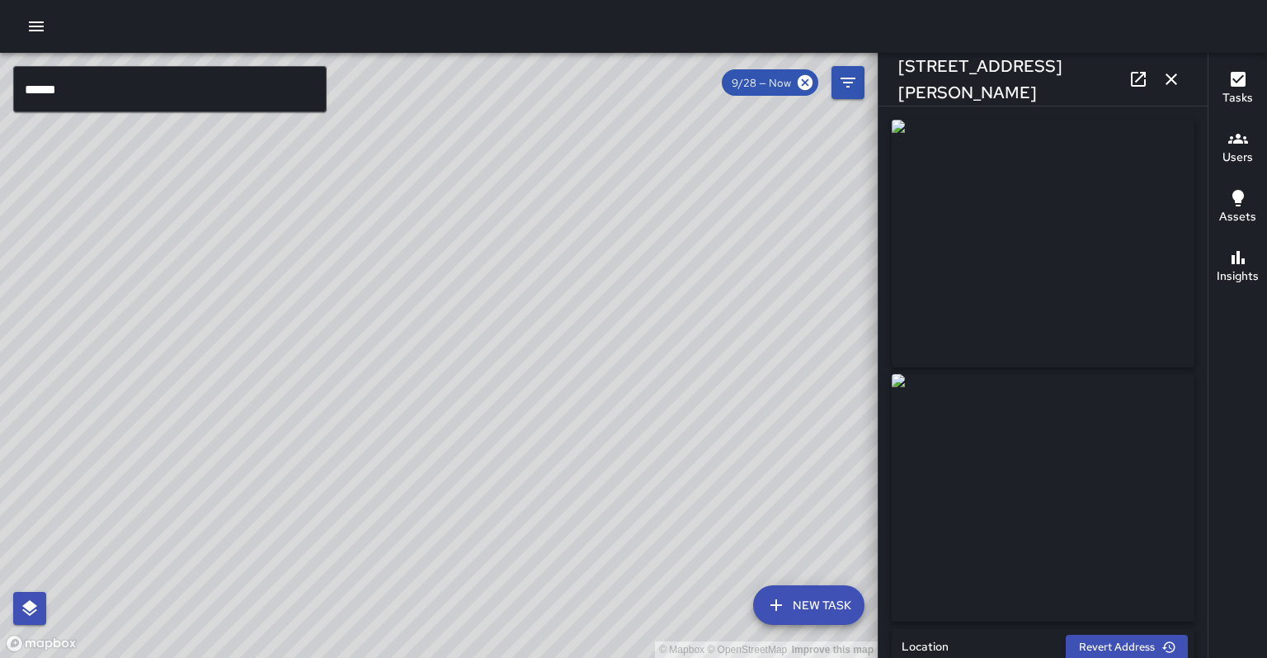
click at [446, 411] on div "© Mapbox © OpenStreetMap Improve this map" at bounding box center [439, 355] width 878 height 605
drag, startPoint x: 522, startPoint y: 386, endPoint x: 167, endPoint y: 501, distance: 372.8
click at [163, 506] on div "© Mapbox © OpenStreetMap Improve this map" at bounding box center [439, 355] width 878 height 605
drag, startPoint x: 314, startPoint y: 176, endPoint x: 224, endPoint y: 473, distance: 310.3
click at [224, 473] on div "© Mapbox © OpenStreetMap Improve this map" at bounding box center [439, 355] width 878 height 605
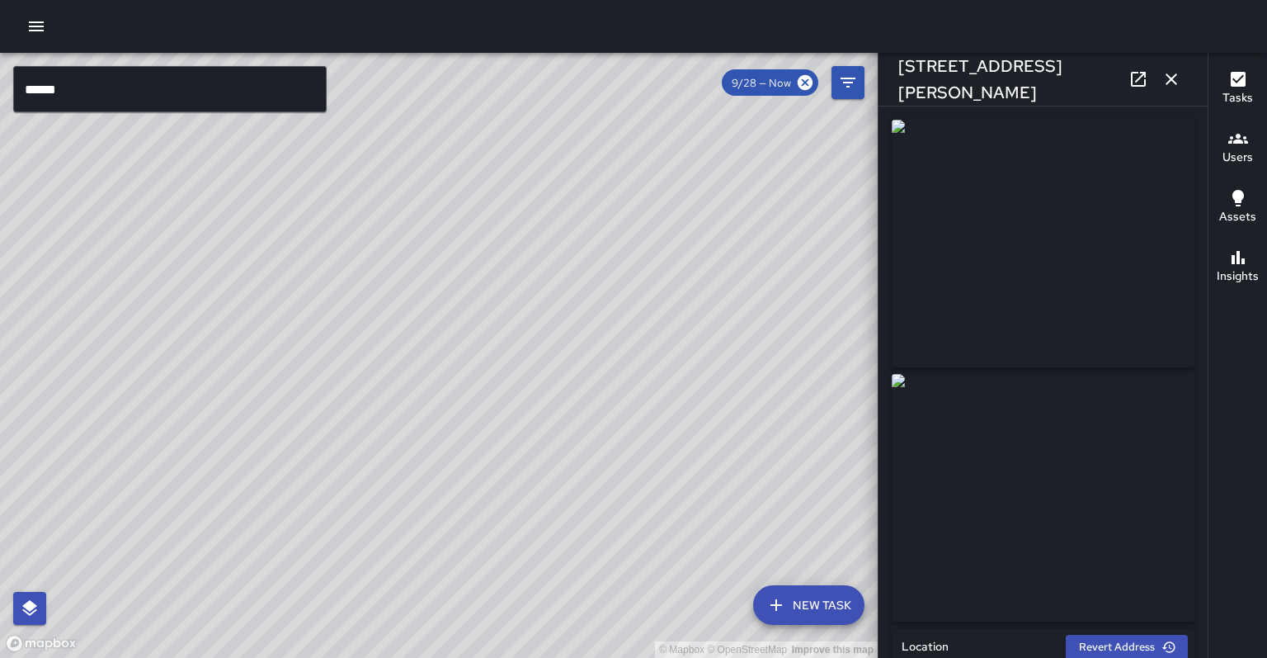
drag, startPoint x: 234, startPoint y: 529, endPoint x: 157, endPoint y: 511, distance: 79.7
click at [162, 512] on div "© Mapbox © OpenStreetMap Improve this map" at bounding box center [439, 355] width 878 height 605
drag, startPoint x: 130, startPoint y: 369, endPoint x: 316, endPoint y: 306, distance: 195.9
click at [316, 306] on div "© Mapbox © OpenStreetMap Improve this map" at bounding box center [439, 355] width 878 height 605
drag, startPoint x: 240, startPoint y: 587, endPoint x: 535, endPoint y: -54, distance: 706.2
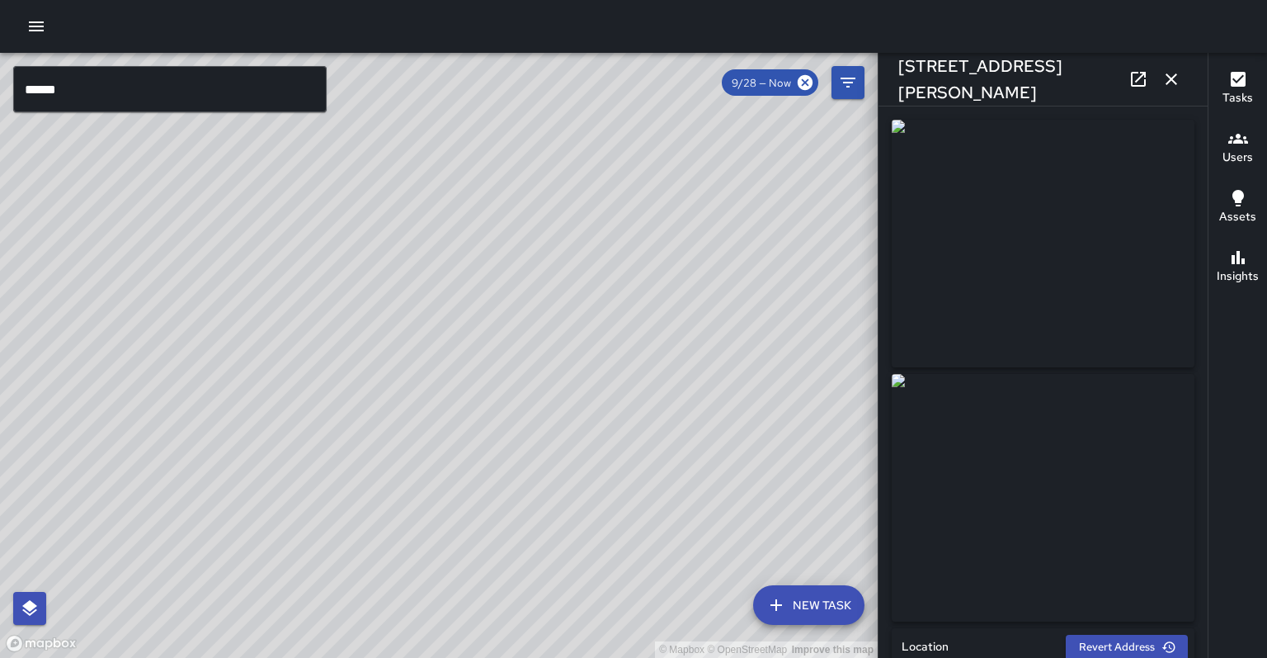
click at [535, 0] on html "© Mapbox © OpenStreetMap Improve this map ****** ​ New Task 9/28 — Now Map Laye…" at bounding box center [633, 329] width 1267 height 658
drag, startPoint x: 173, startPoint y: 511, endPoint x: 607, endPoint y: 297, distance: 483.7
click at [634, 246] on div "© Mapbox © OpenStreetMap Improve this map" at bounding box center [439, 355] width 878 height 605
drag, startPoint x: 271, startPoint y: 570, endPoint x: 724, endPoint y: 151, distance: 617.7
click at [724, 151] on div "© Mapbox © OpenStreetMap Improve this map" at bounding box center [439, 355] width 878 height 605
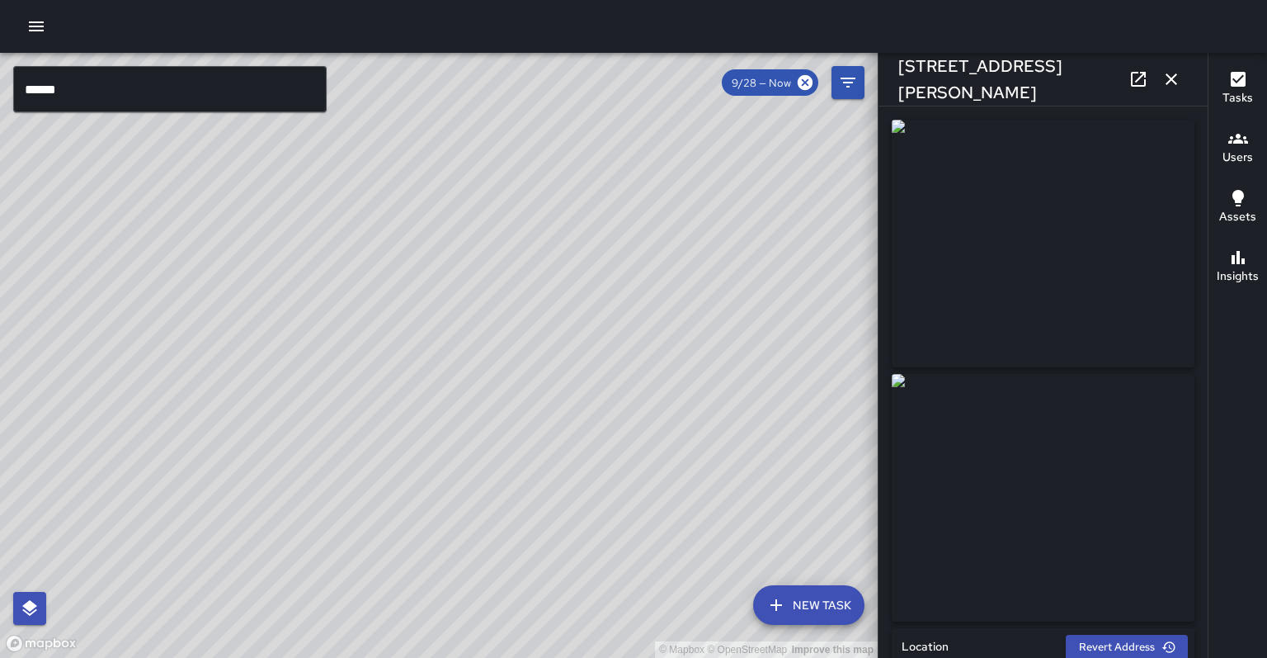
drag, startPoint x: 204, startPoint y: 591, endPoint x: 342, endPoint y: 104, distance: 506.1
click at [342, 104] on div "© Mapbox © OpenStreetMap Improve this map" at bounding box center [439, 355] width 878 height 605
drag, startPoint x: 271, startPoint y: 507, endPoint x: 661, endPoint y: 267, distance: 457.8
click at [659, 262] on div "© Mapbox © OpenStreetMap Improve this map" at bounding box center [439, 355] width 878 height 605
drag, startPoint x: 320, startPoint y: 591, endPoint x: 419, endPoint y: 160, distance: 441.9
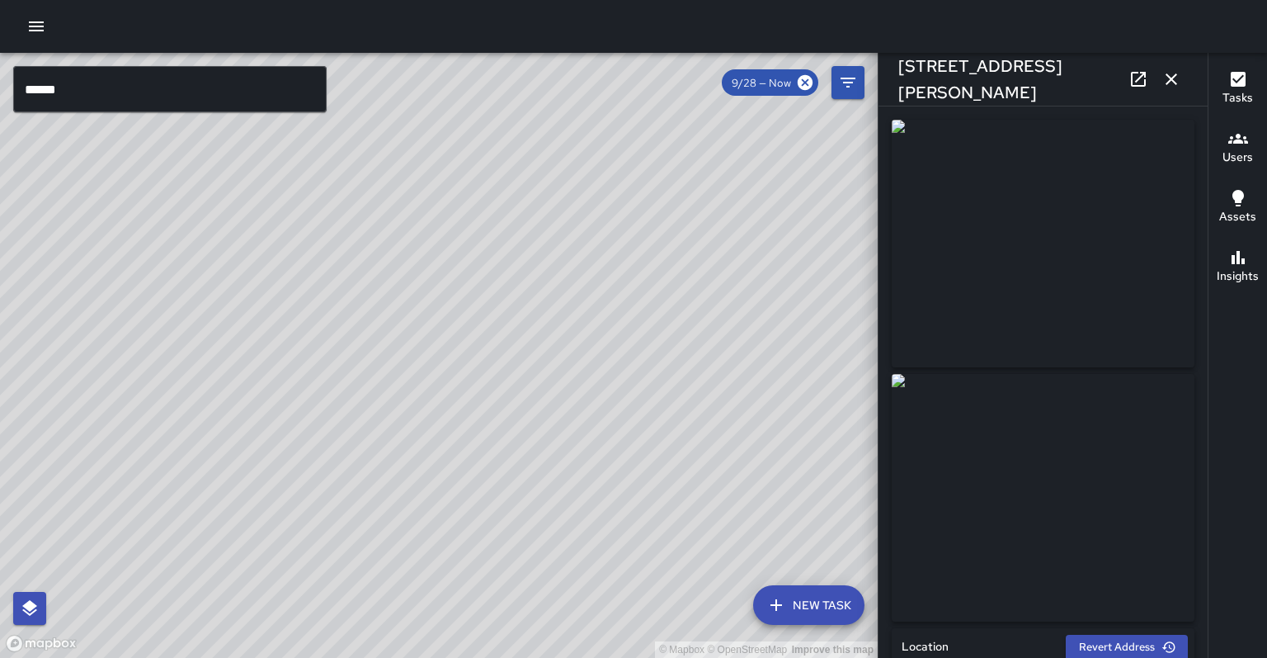
click at [420, 160] on div "© Mapbox © OpenStreetMap Improve this map" at bounding box center [439, 355] width 878 height 605
